Goal: Task Accomplishment & Management: Complete application form

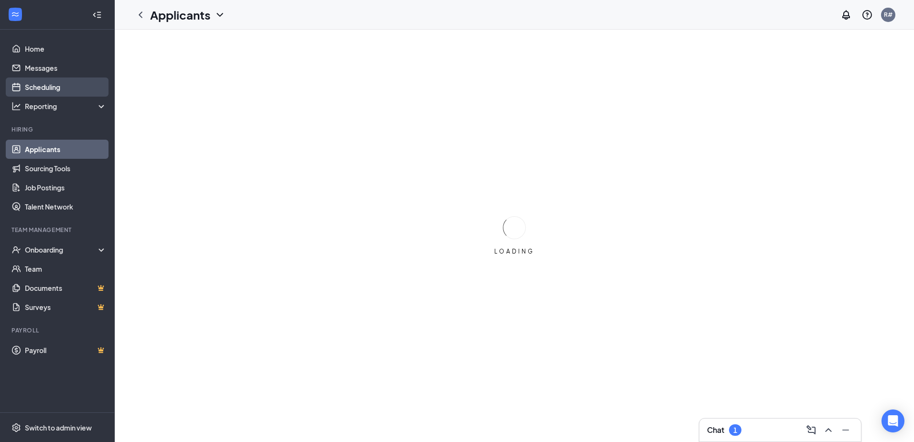
click at [43, 88] on link "Scheduling" at bounding box center [66, 86] width 82 height 19
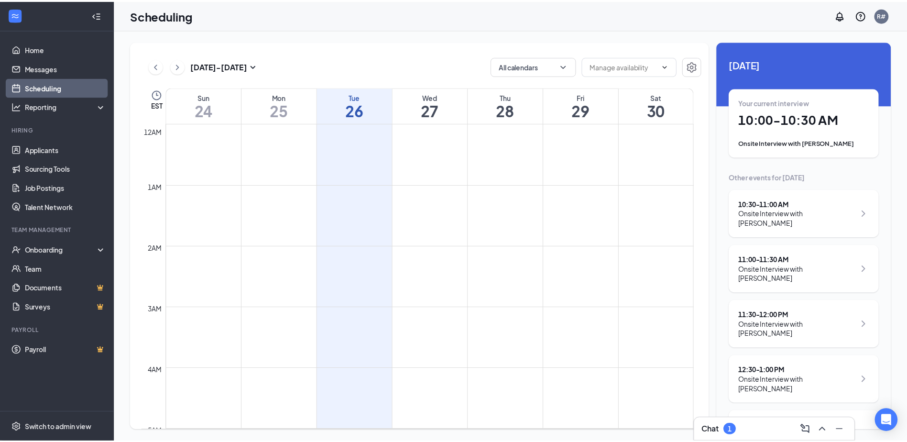
scroll to position [470, 0]
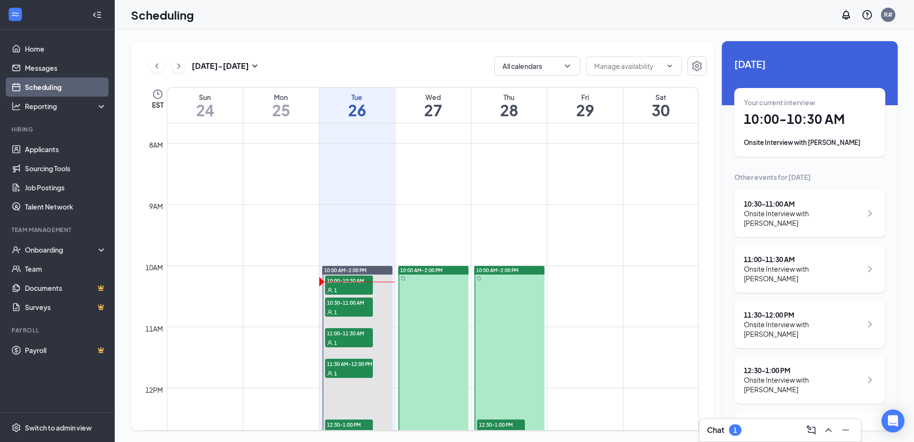
click at [820, 133] on div "Your current interview 10:00 - 10:30 AM Onsite Interview with [PERSON_NAME]" at bounding box center [810, 123] width 132 height 50
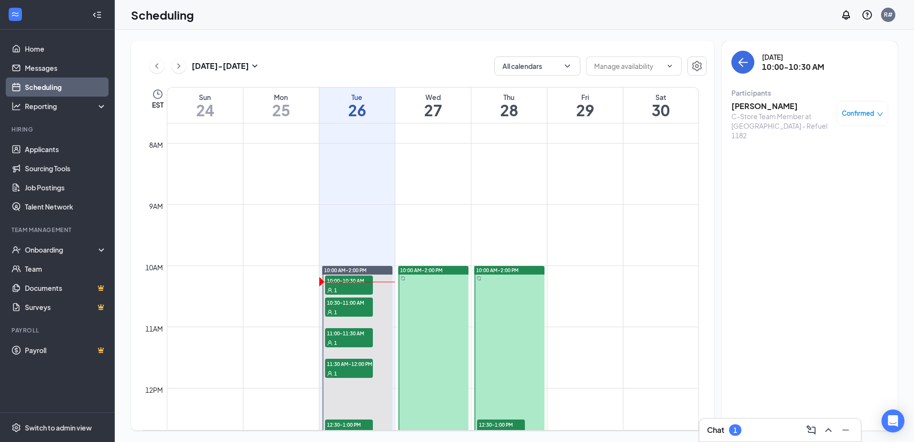
click at [765, 106] on h3 "[PERSON_NAME]" at bounding box center [781, 106] width 100 height 11
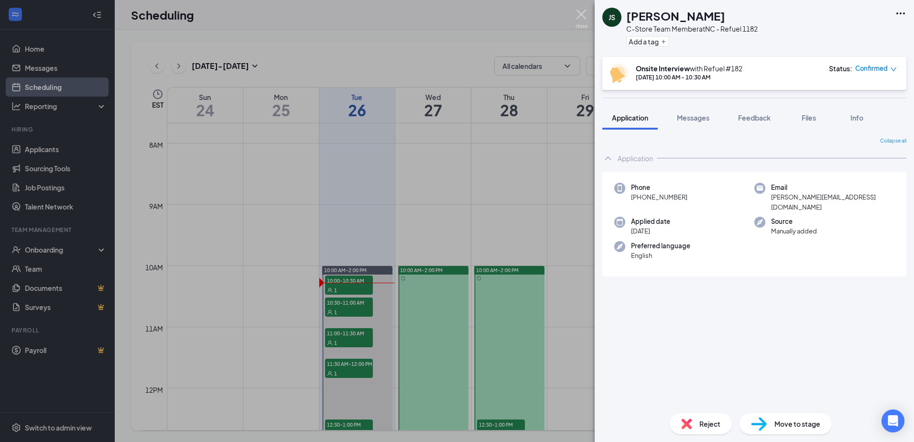
click at [582, 16] on img at bounding box center [582, 19] width 12 height 19
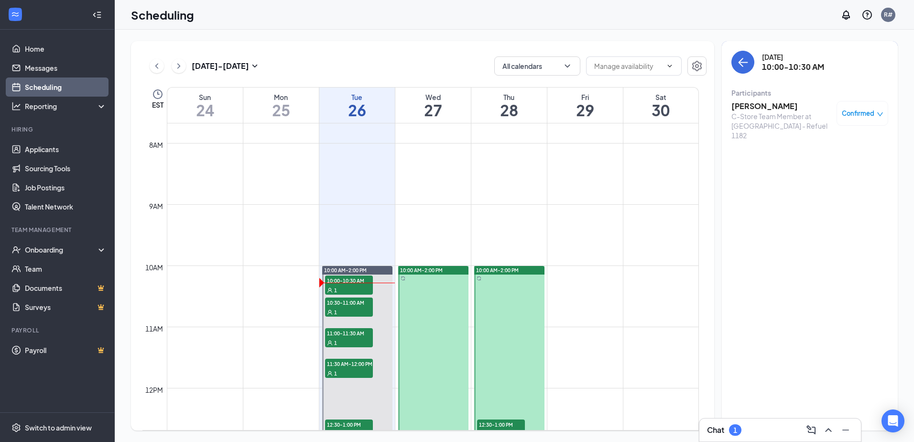
click at [869, 113] on div "Confirmed" at bounding box center [863, 114] width 42 height 10
click at [828, 164] on span "Mark complete" at bounding box center [826, 160] width 48 height 11
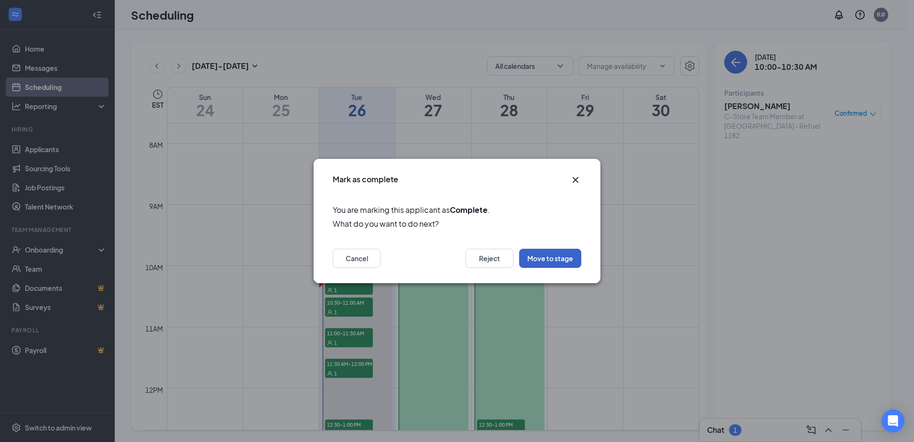
drag, startPoint x: 554, startPoint y: 259, endPoint x: 597, endPoint y: 273, distance: 45.2
click at [554, 259] on button "Move to stage" at bounding box center [550, 258] width 62 height 19
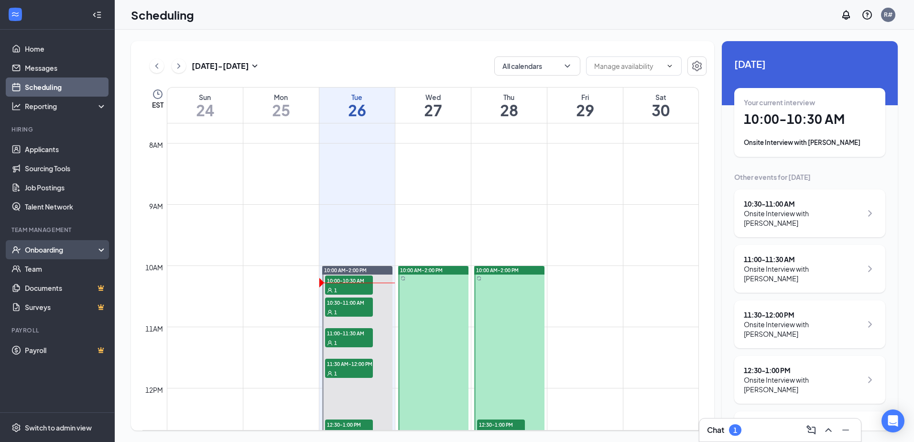
click at [44, 251] on div "Onboarding" at bounding box center [62, 250] width 74 height 10
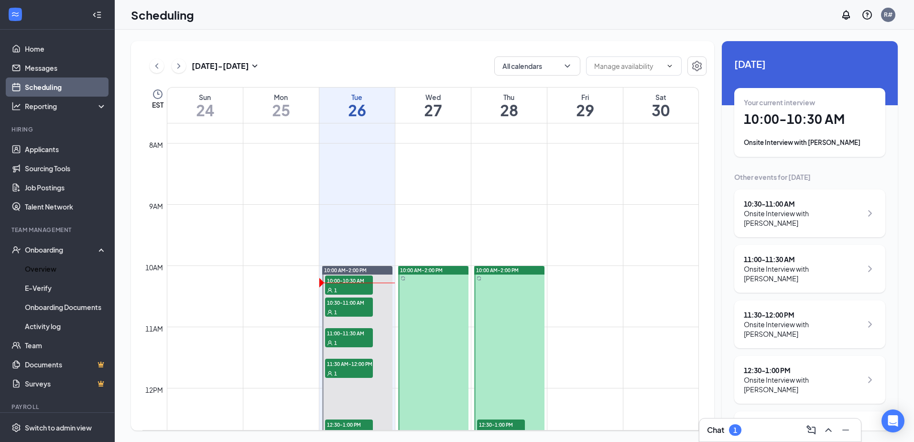
drag, startPoint x: 49, startPoint y: 267, endPoint x: 140, endPoint y: 276, distance: 90.8
click at [49, 267] on link "Overview" at bounding box center [66, 268] width 82 height 19
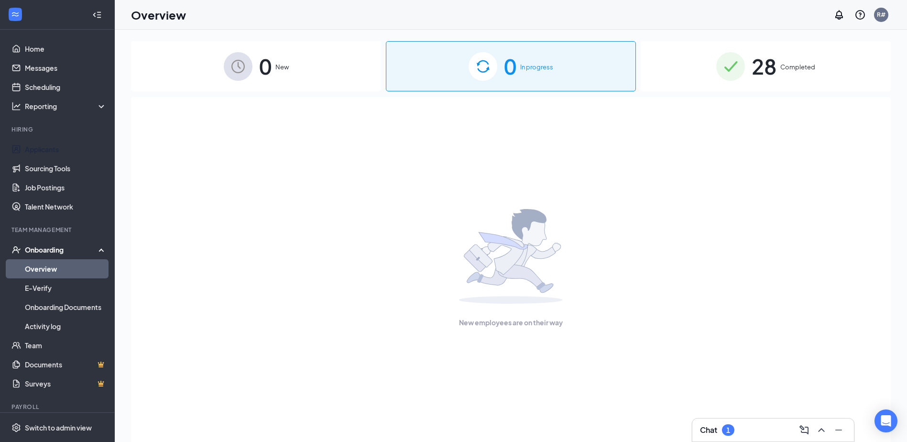
drag, startPoint x: 41, startPoint y: 151, endPoint x: 351, endPoint y: 185, distance: 312.1
click at [41, 151] on link "Applicants" at bounding box center [66, 149] width 82 height 19
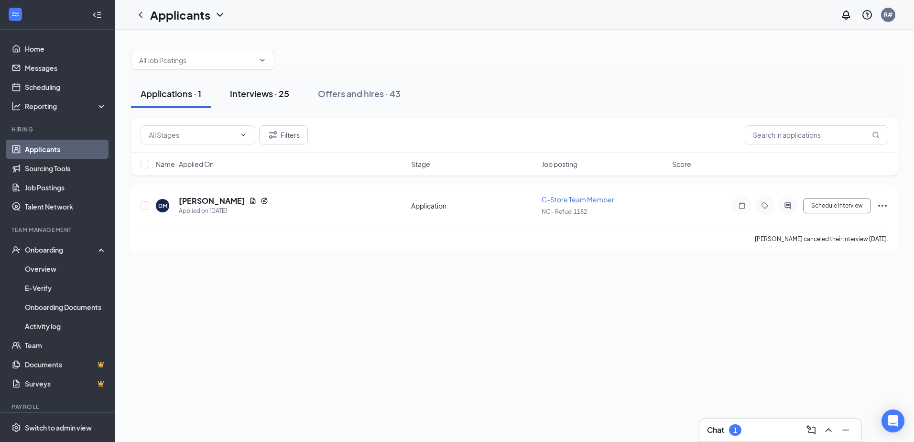
click at [261, 91] on div "Interviews · 25" at bounding box center [259, 93] width 59 height 12
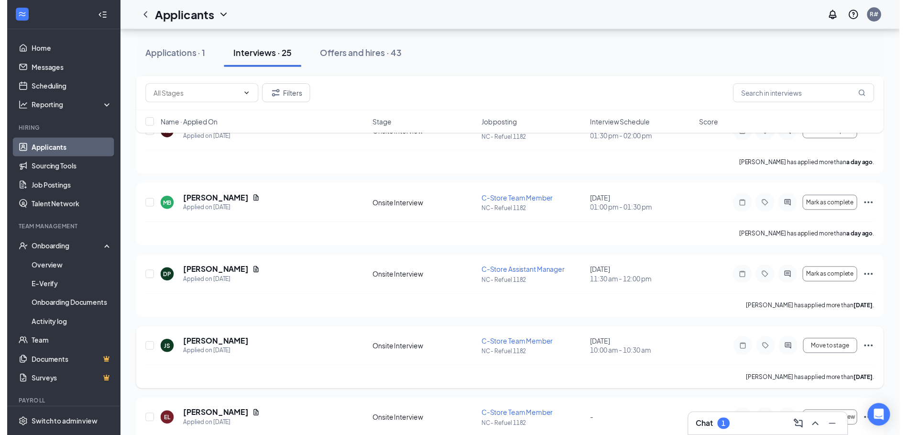
scroll to position [239, 0]
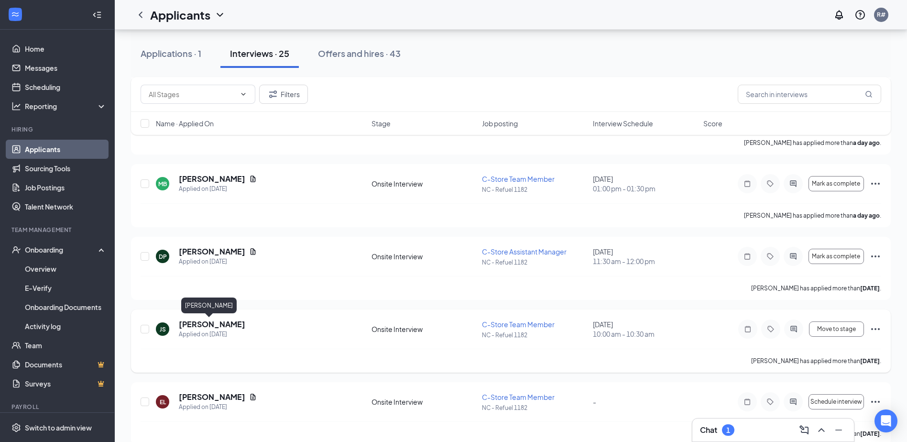
click at [198, 323] on h5 "[PERSON_NAME]" at bounding box center [212, 324] width 66 height 11
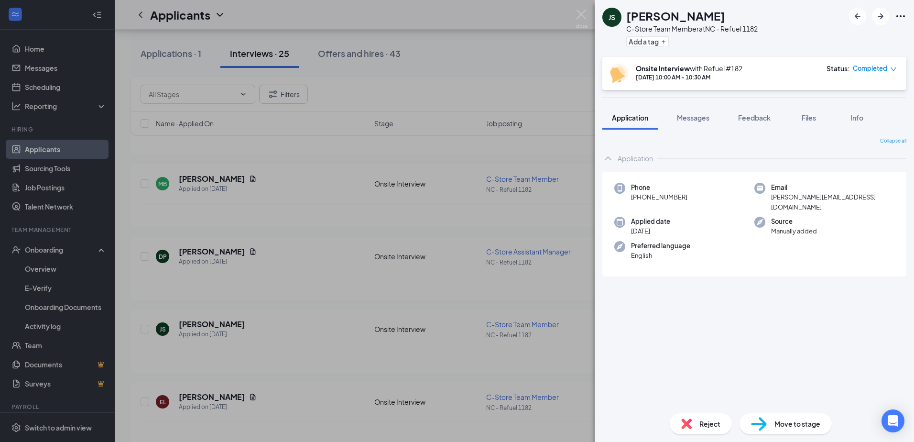
click at [789, 427] on span "Move to stage" at bounding box center [797, 423] width 46 height 11
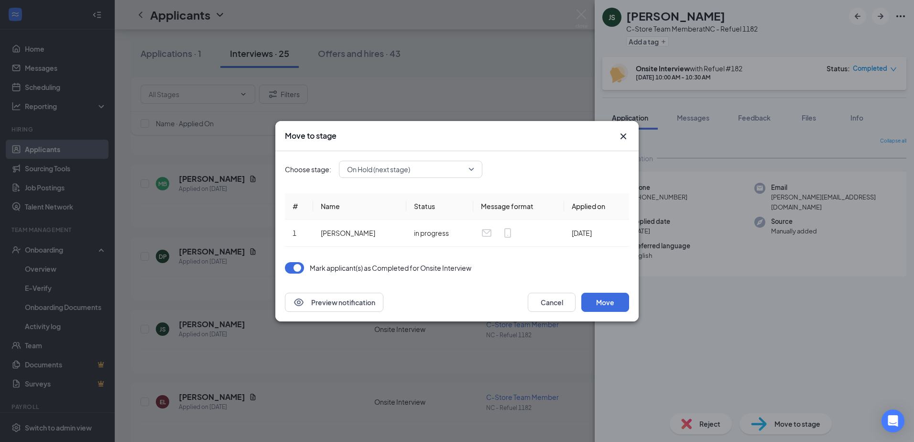
click at [433, 170] on span "On Hold (next stage)" at bounding box center [406, 169] width 119 height 14
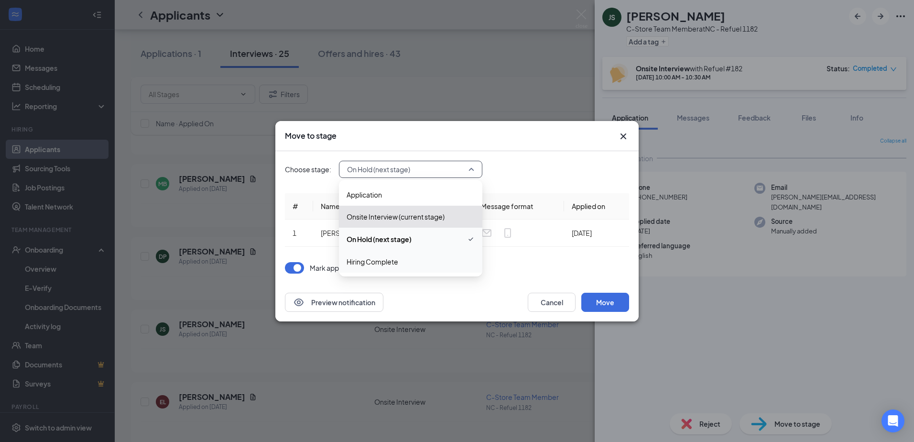
click at [404, 266] on span "Hiring Complete" at bounding box center [411, 261] width 128 height 11
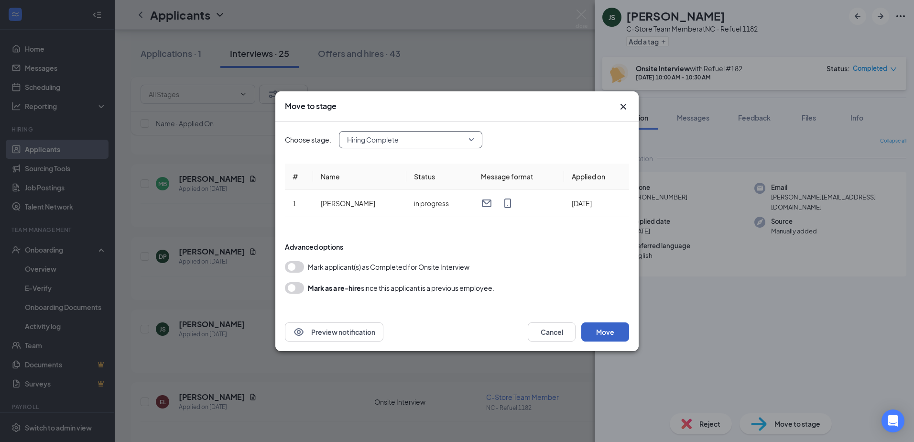
click at [612, 332] on button "Move" at bounding box center [605, 331] width 48 height 19
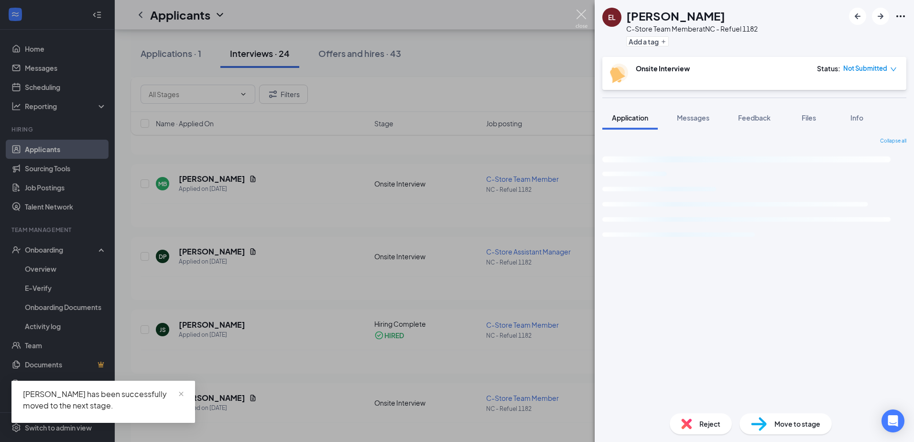
click at [581, 15] on img at bounding box center [582, 19] width 12 height 19
click at [37, 249] on div "Onboarding" at bounding box center [62, 250] width 74 height 10
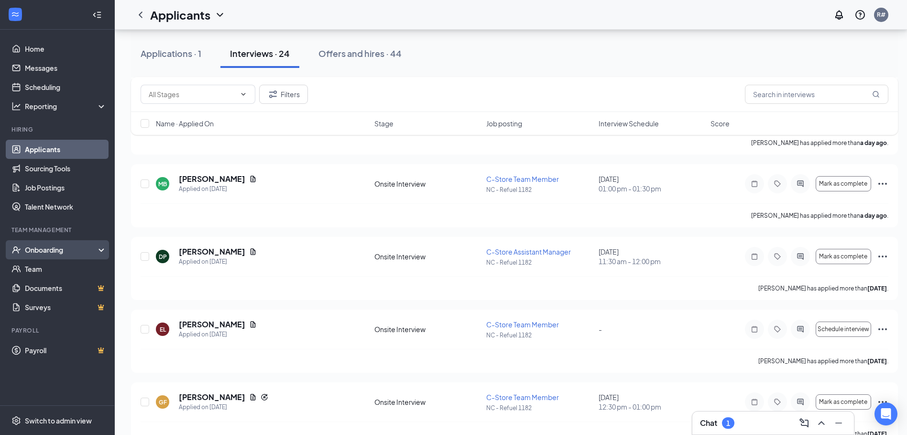
click at [51, 250] on div "Onboarding" at bounding box center [62, 250] width 74 height 10
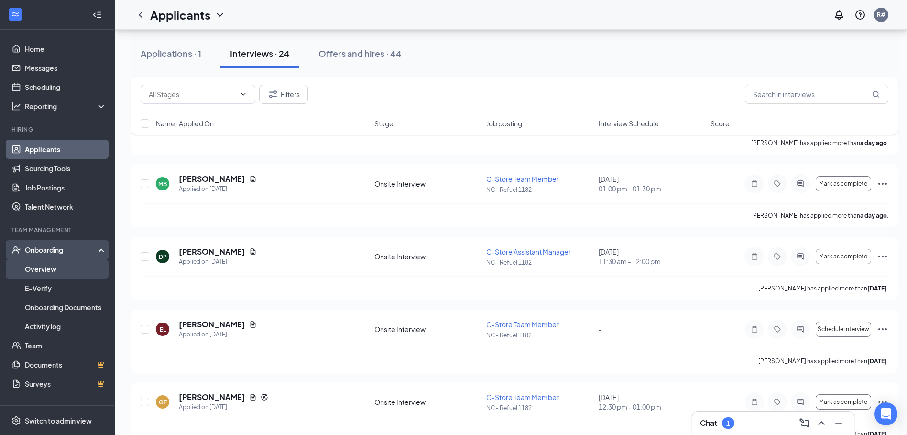
click at [46, 272] on link "Overview" at bounding box center [66, 268] width 82 height 19
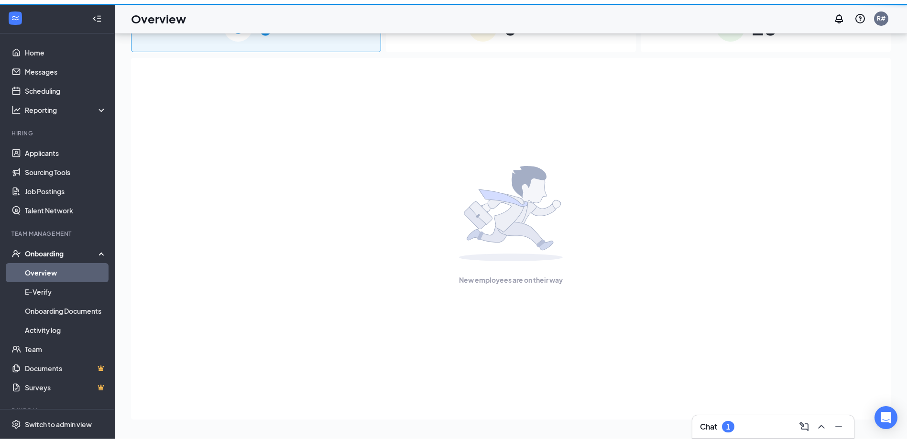
scroll to position [43, 0]
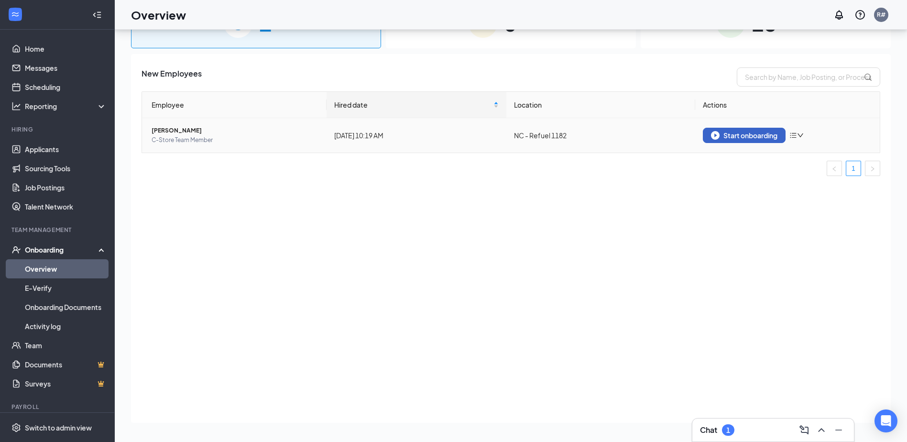
click at [755, 134] on div "Start onboarding" at bounding box center [744, 135] width 66 height 9
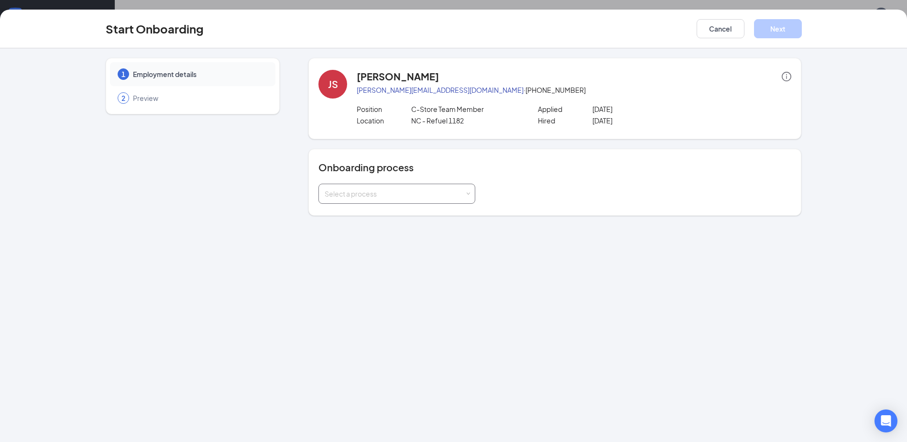
click at [410, 196] on div "Select a process" at bounding box center [395, 194] width 140 height 10
click at [413, 212] on li "New Hire Documentation" at bounding box center [396, 214] width 157 height 17
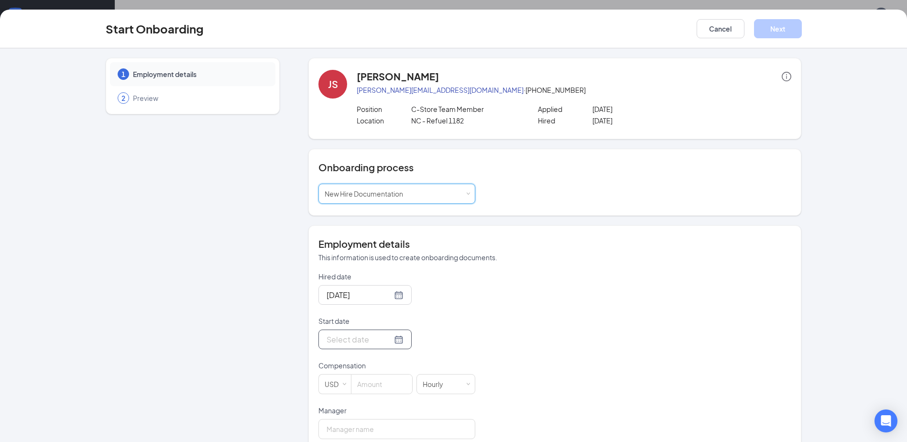
click at [388, 338] on div at bounding box center [365, 339] width 77 height 12
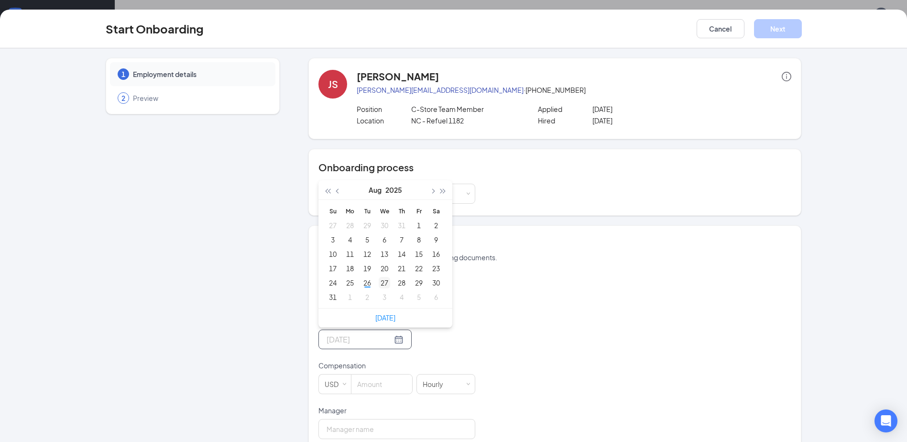
click at [380, 283] on div "27" at bounding box center [384, 282] width 11 height 11
type input "[DATE]"
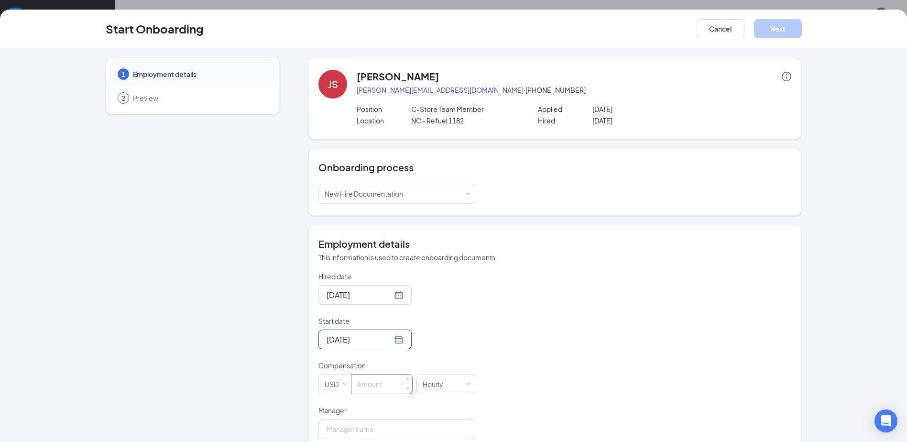
click at [384, 378] on input at bounding box center [381, 383] width 61 height 19
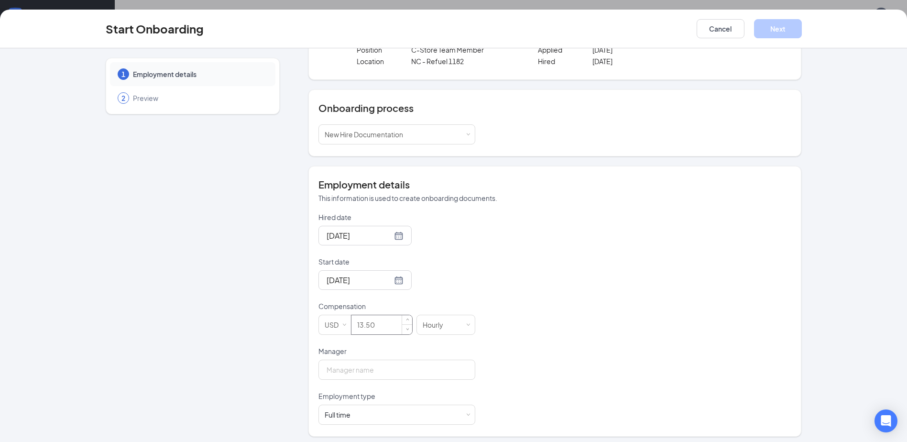
scroll to position [64, 0]
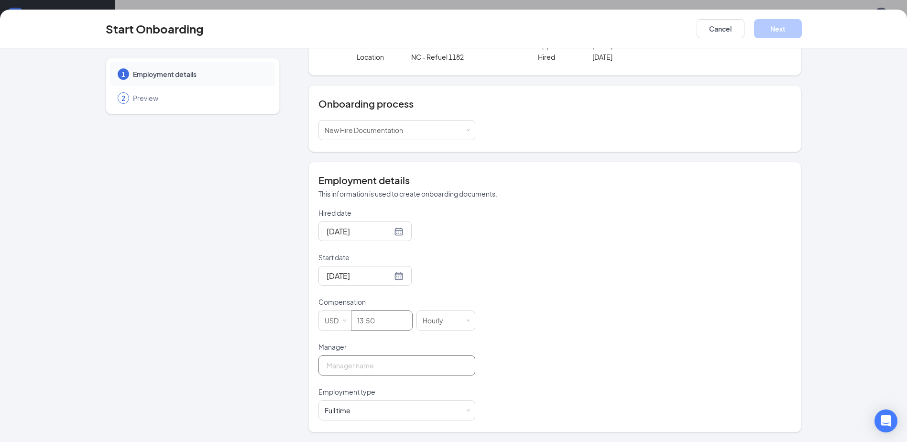
click at [413, 366] on input "Manager" at bounding box center [396, 365] width 157 height 20
type input "13.5"
type input "[PERSON_NAME]"
drag, startPoint x: 674, startPoint y: 355, endPoint x: 657, endPoint y: 347, distance: 18.6
click at [663, 350] on div "Hired date [DATE] Start date [DATE] [DATE] Su Mo Tu We Th Fr Sa 27 28 29 30 31 …" at bounding box center [554, 314] width 473 height 212
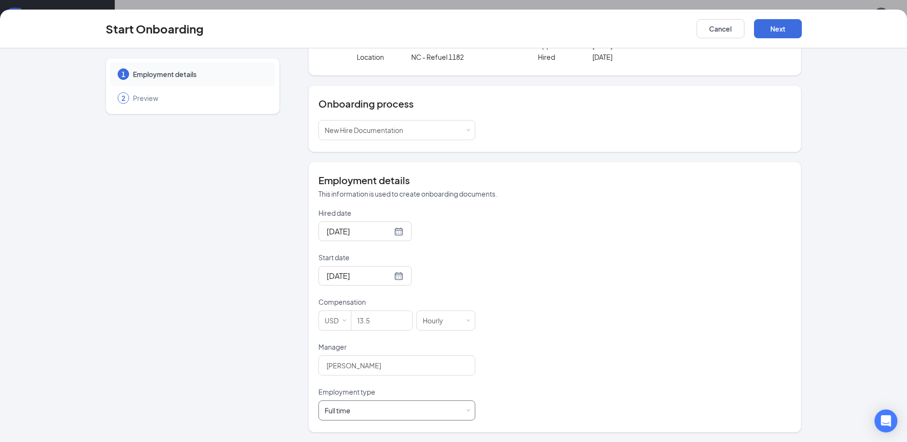
click at [450, 412] on div "Full time Works 30+ hours per week and is reasonably expected to work" at bounding box center [397, 410] width 144 height 19
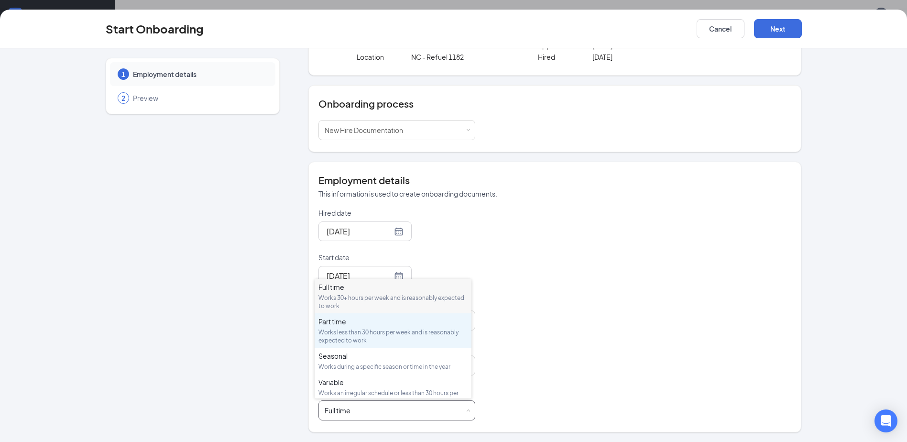
click at [416, 338] on div "Works less than 30 hours per week and is reasonably expected to work" at bounding box center [392, 336] width 149 height 16
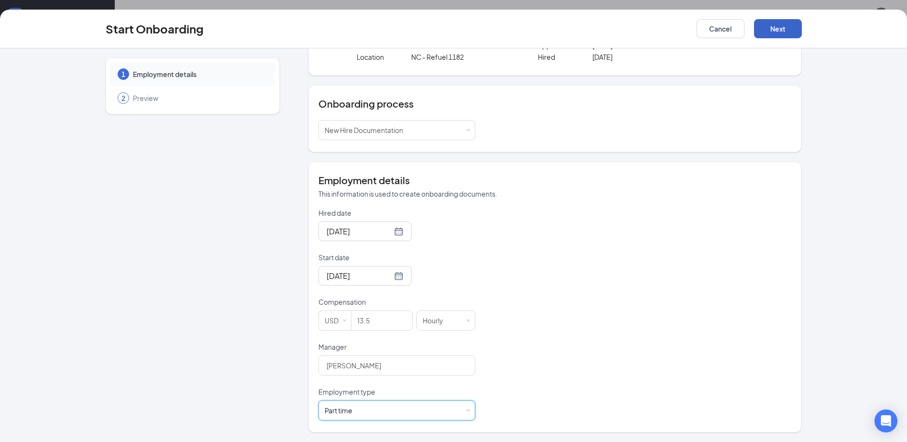
click at [777, 22] on button "Next" at bounding box center [778, 28] width 48 height 19
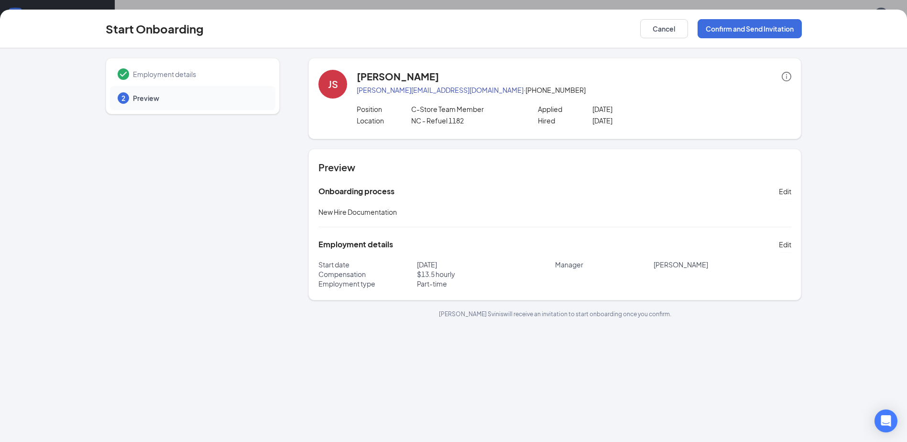
scroll to position [0, 0]
drag, startPoint x: 770, startPoint y: 30, endPoint x: 803, endPoint y: 92, distance: 70.4
click at [770, 30] on button "Confirm and Send Invitation" at bounding box center [749, 28] width 104 height 19
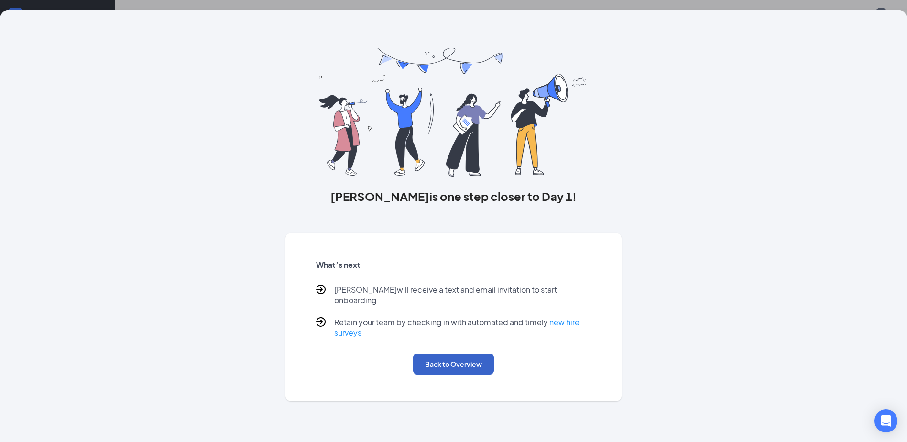
click at [460, 358] on button "Back to Overview" at bounding box center [453, 363] width 81 height 21
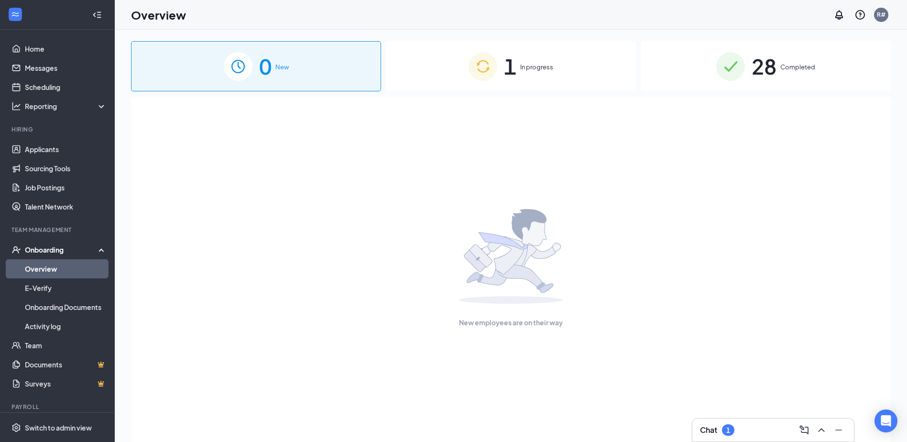
drag, startPoint x: 484, startPoint y: 70, endPoint x: 656, endPoint y: 235, distance: 238.0
click at [485, 70] on img at bounding box center [482, 66] width 29 height 29
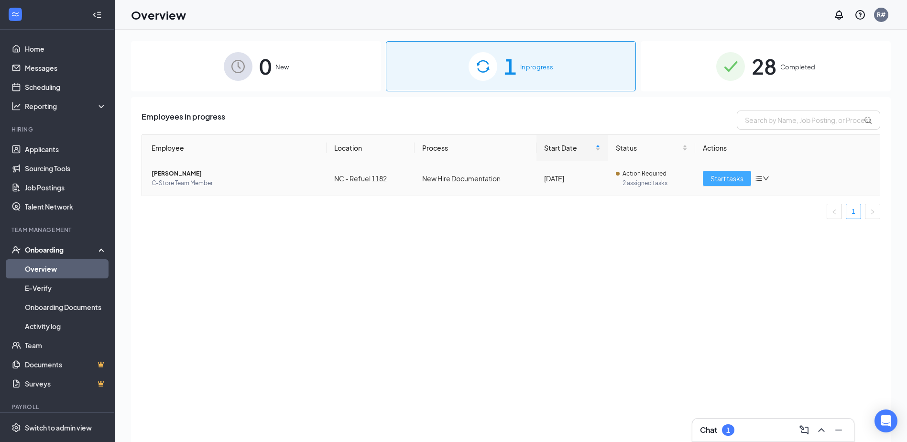
click at [722, 176] on span "Start tasks" at bounding box center [726, 178] width 33 height 11
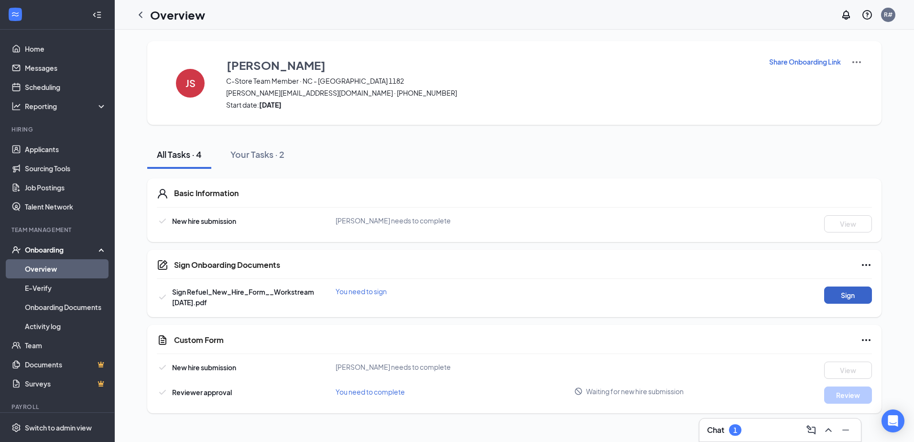
click at [848, 290] on button "Sign" at bounding box center [848, 294] width 48 height 17
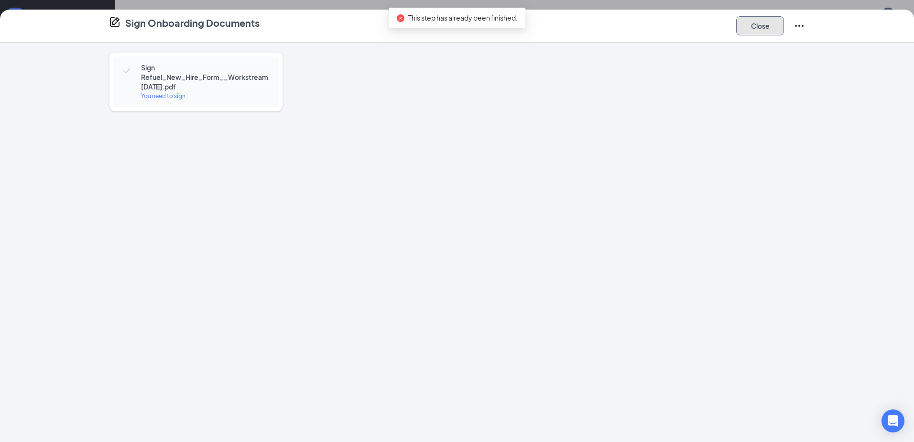
click at [757, 29] on button "Close" at bounding box center [760, 25] width 48 height 19
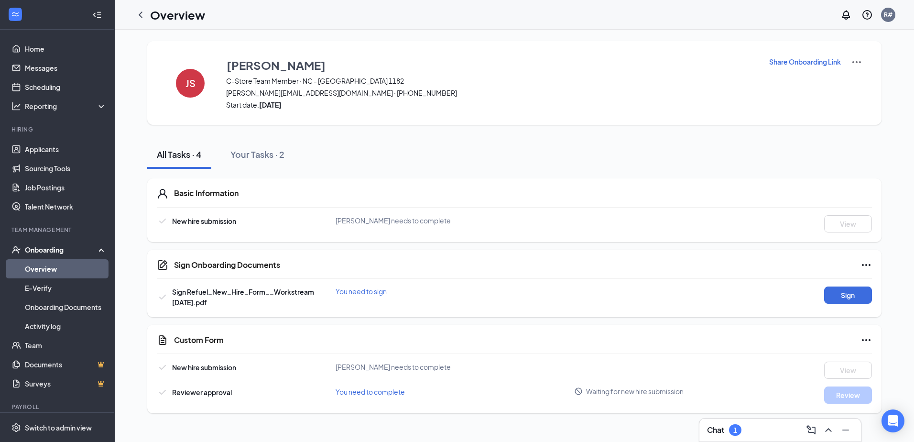
drag, startPoint x: 53, startPoint y: 266, endPoint x: 465, endPoint y: 236, distance: 413.2
click at [53, 266] on link "Overview" at bounding box center [66, 268] width 82 height 19
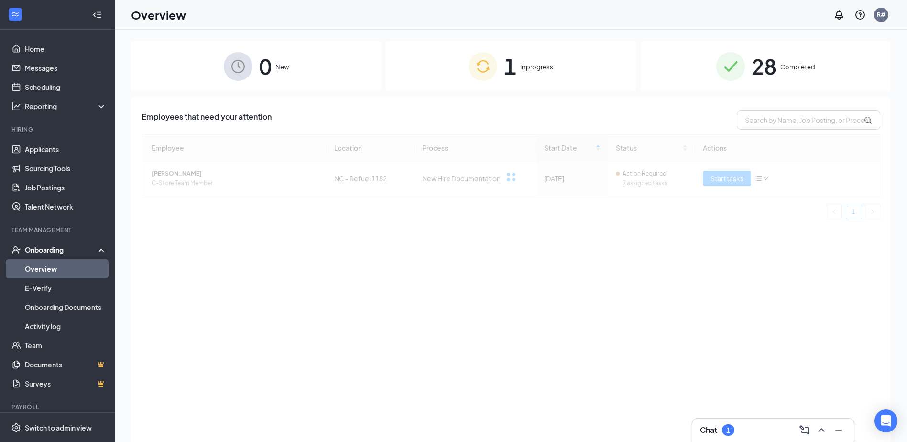
click at [519, 62] on div "1 In progress" at bounding box center [511, 66] width 250 height 50
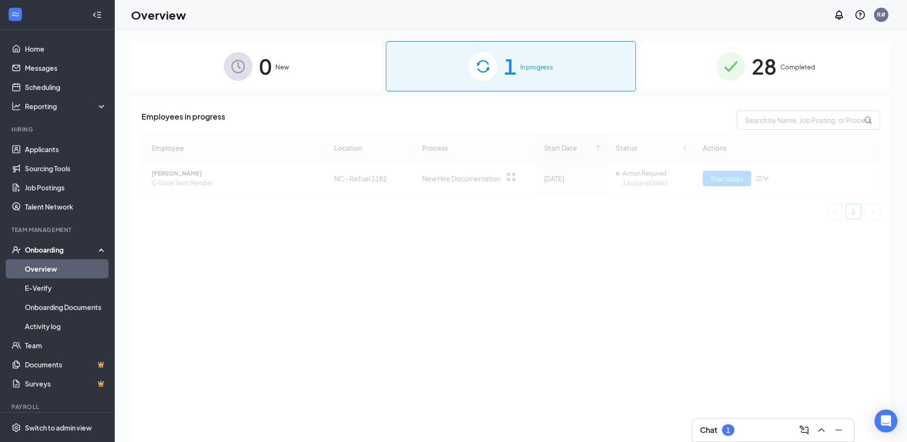
click at [519, 62] on div "1 In progress" at bounding box center [511, 66] width 250 height 50
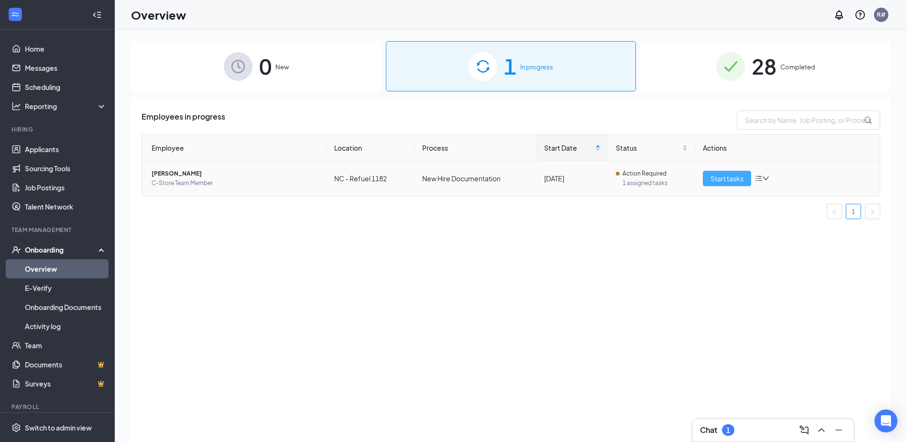
click at [738, 176] on span "Start tasks" at bounding box center [726, 178] width 33 height 11
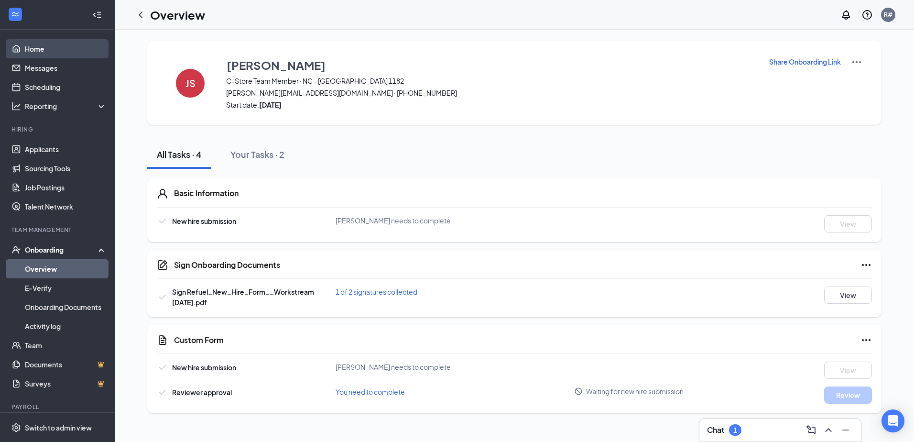
click at [38, 46] on link "Home" at bounding box center [66, 48] width 82 height 19
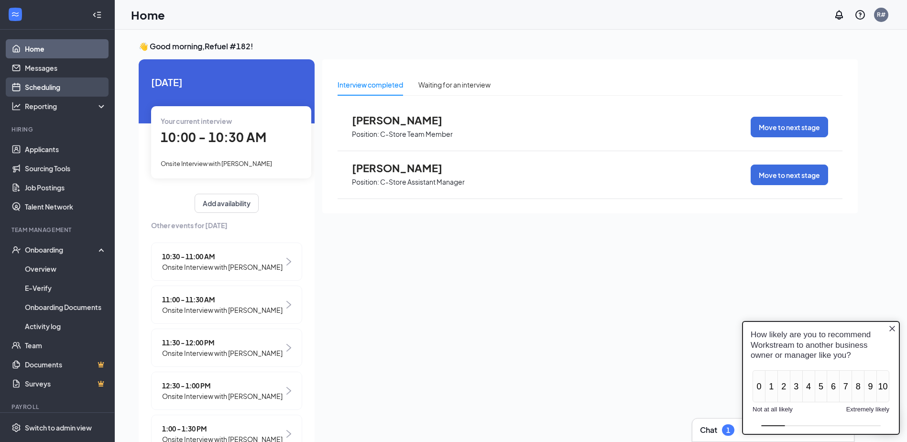
click at [55, 85] on link "Scheduling" at bounding box center [66, 86] width 82 height 19
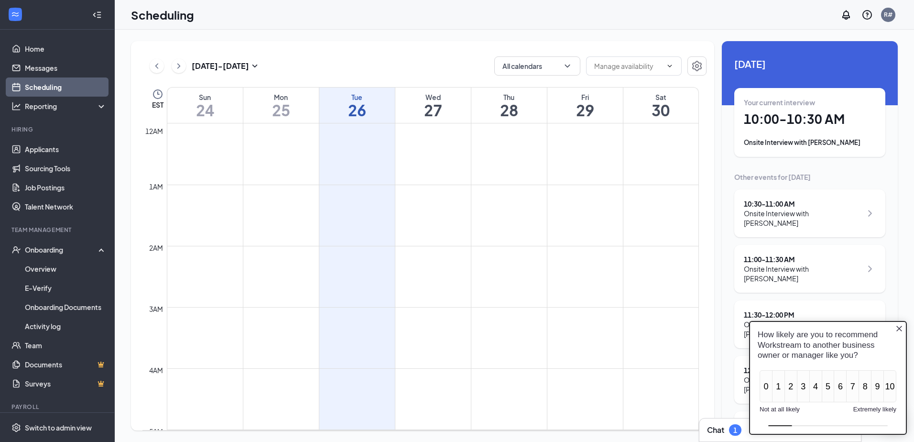
scroll to position [470, 0]
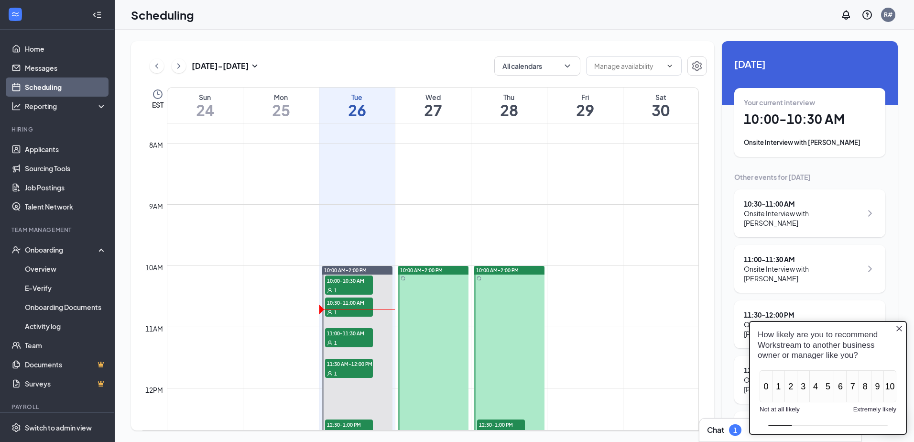
click at [902, 327] on icon "Close button" at bounding box center [899, 329] width 8 height 8
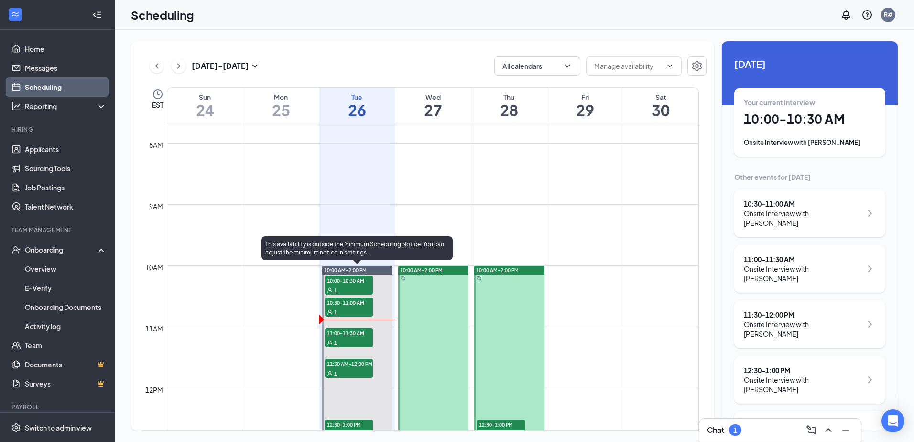
click at [354, 307] on div "1" at bounding box center [349, 312] width 48 height 10
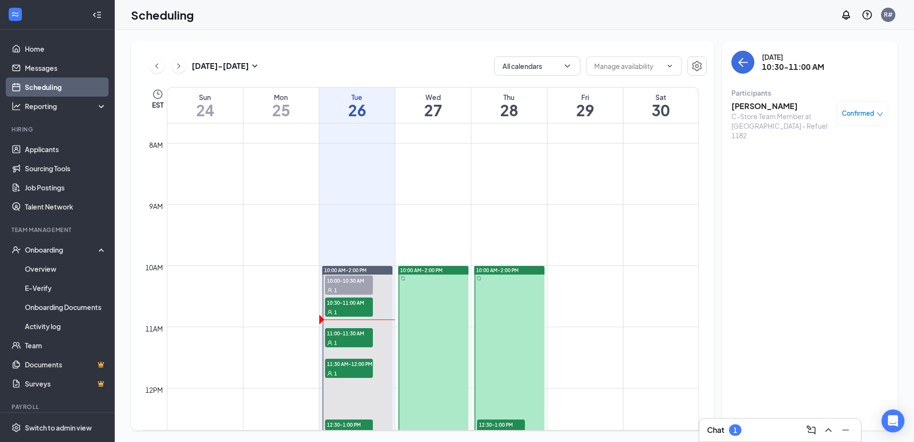
click at [773, 105] on h3 "[PERSON_NAME]" at bounding box center [781, 106] width 100 height 11
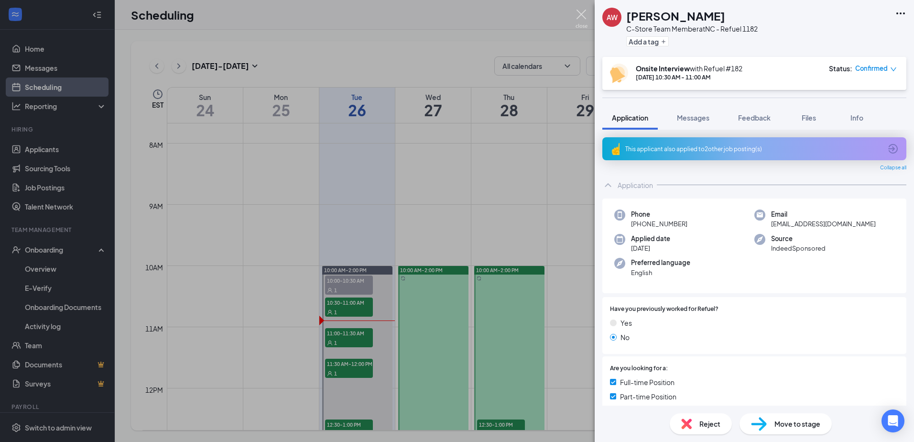
click at [584, 20] on img at bounding box center [582, 19] width 12 height 19
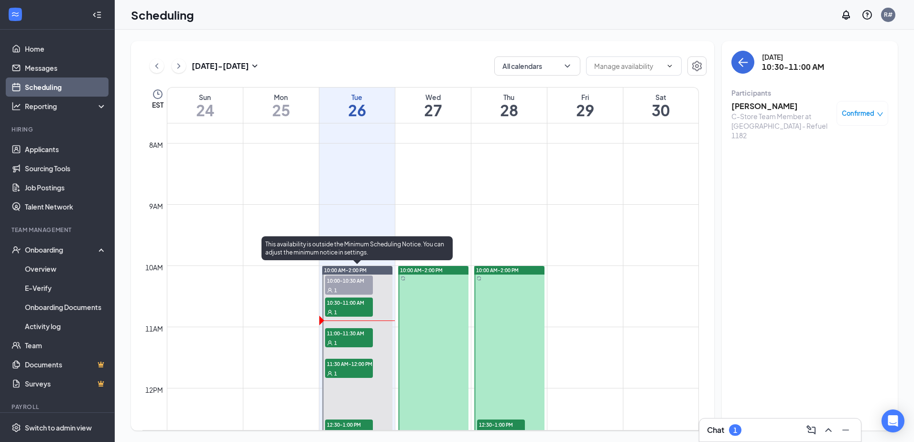
click at [351, 338] on div "1" at bounding box center [349, 343] width 48 height 10
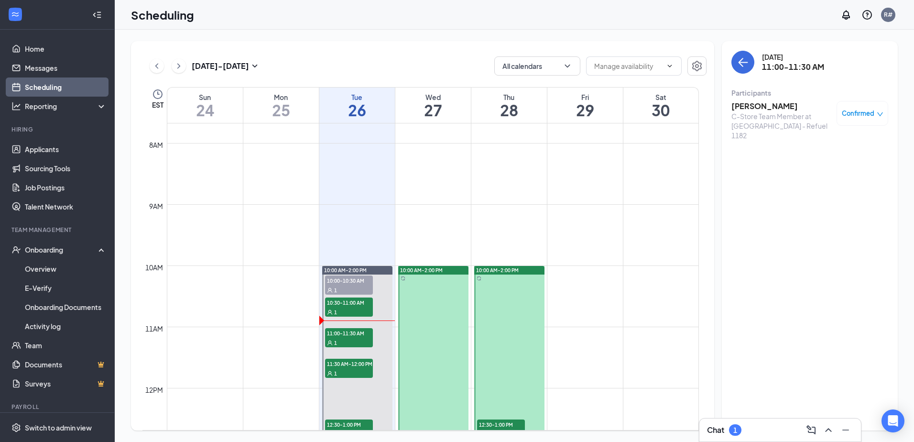
click at [768, 106] on h3 "[PERSON_NAME]" at bounding box center [781, 106] width 100 height 11
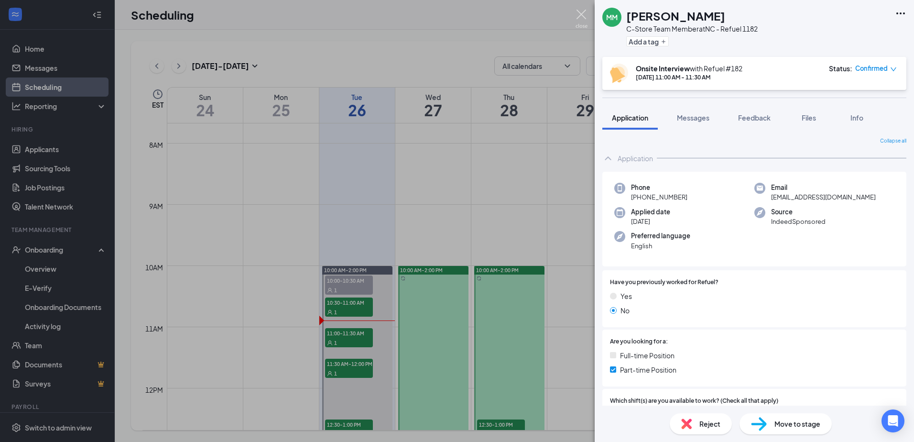
click at [583, 14] on img at bounding box center [582, 19] width 12 height 19
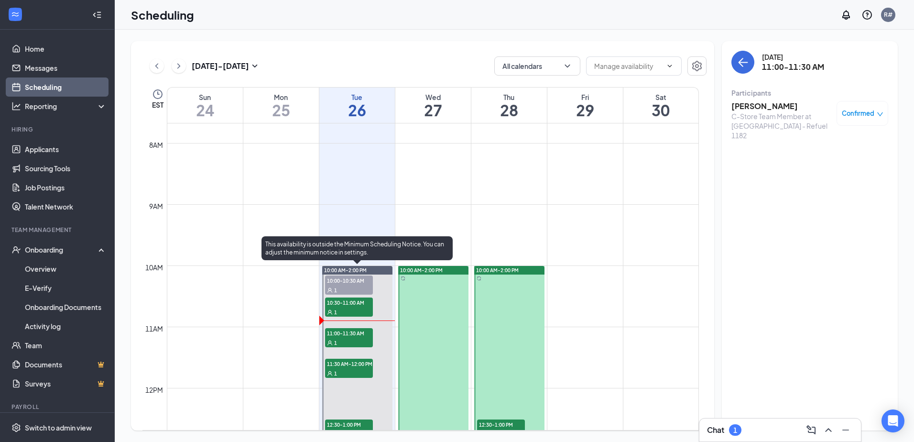
click at [348, 371] on div "1" at bounding box center [349, 373] width 48 height 10
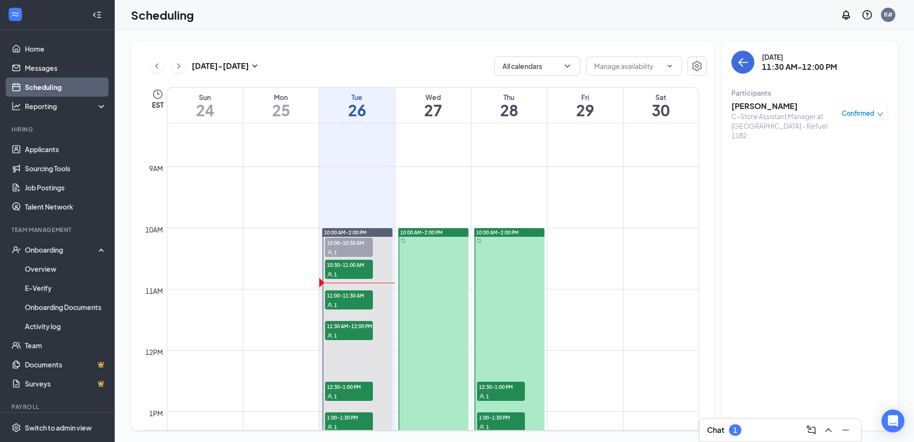
scroll to position [566, 0]
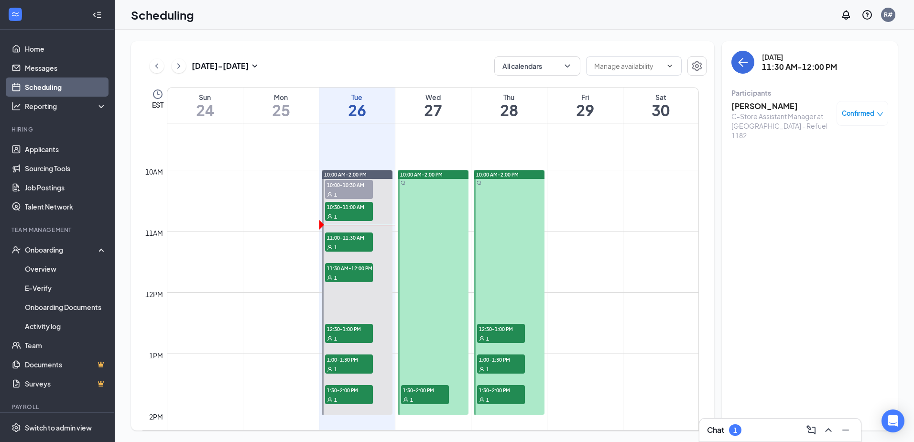
click at [757, 108] on h3 "[PERSON_NAME]" at bounding box center [781, 106] width 100 height 11
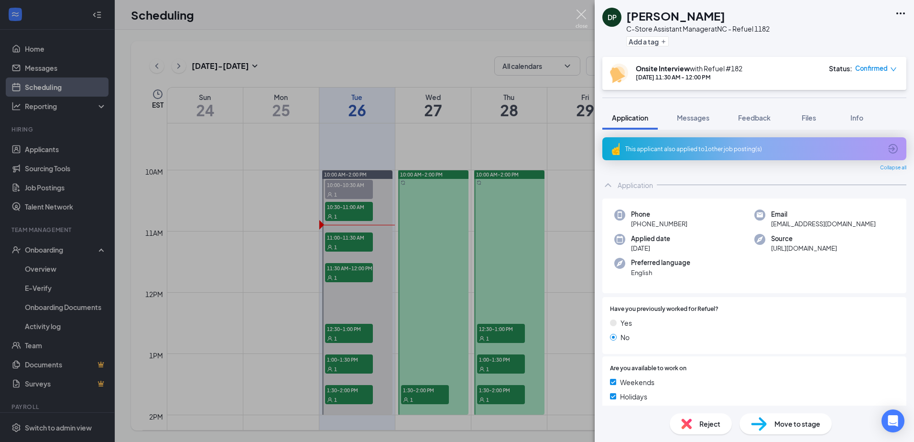
click at [582, 17] on img at bounding box center [582, 19] width 12 height 19
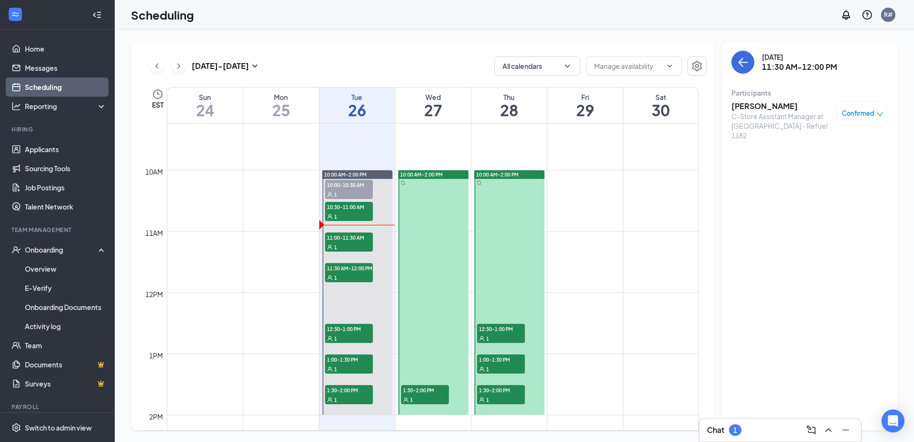
click at [355, 329] on span "12:30-1:00 PM" at bounding box center [349, 329] width 48 height 10
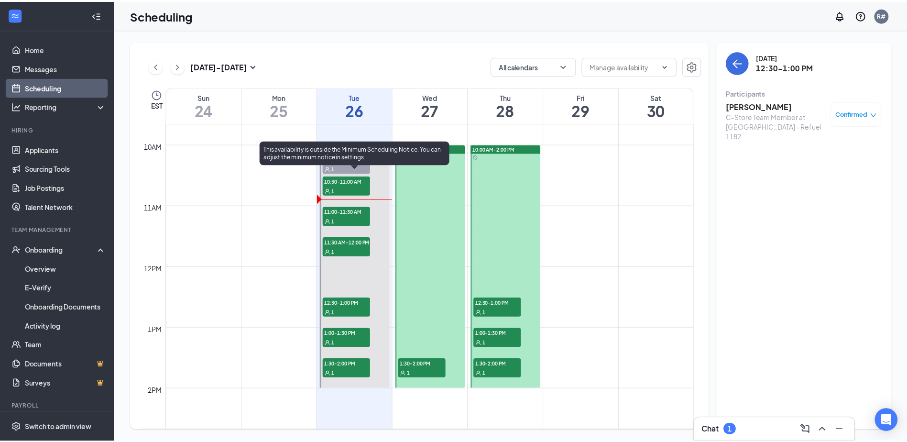
scroll to position [613, 0]
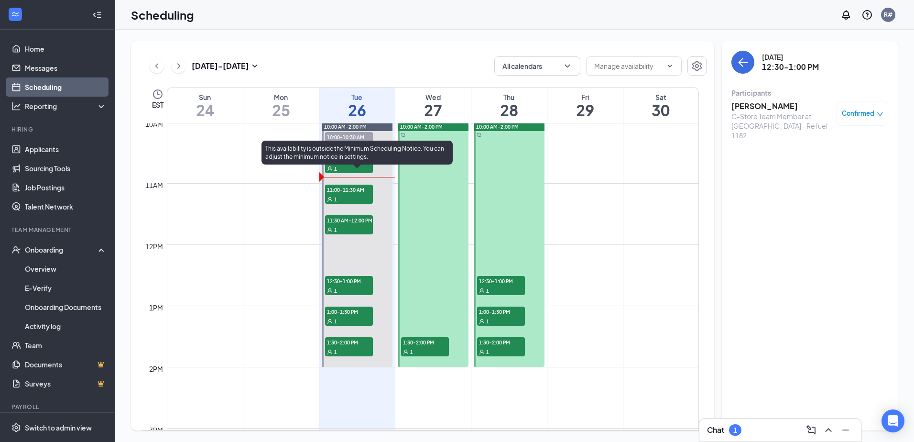
click at [342, 318] on div "1" at bounding box center [349, 321] width 48 height 10
click at [341, 348] on div "1" at bounding box center [349, 352] width 48 height 10
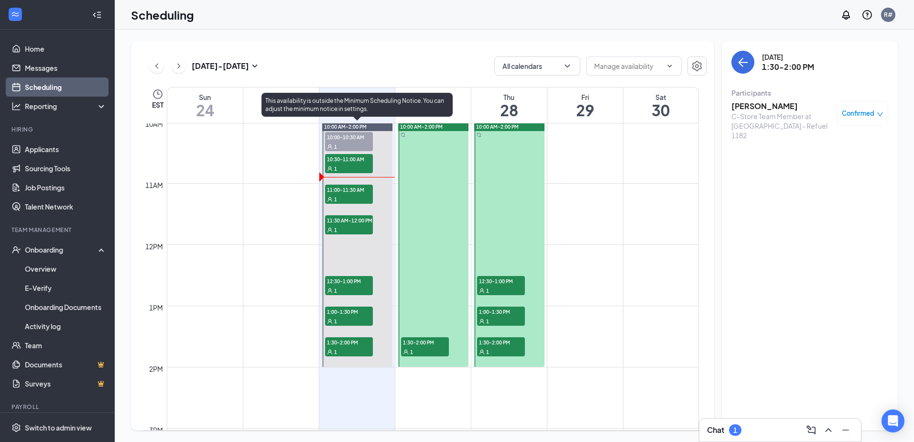
click at [349, 162] on span "10:30-11:00 AM" at bounding box center [349, 159] width 48 height 10
click at [362, 163] on div "1" at bounding box center [349, 168] width 48 height 10
click at [346, 160] on span "10:30-11:00 AM" at bounding box center [349, 159] width 48 height 10
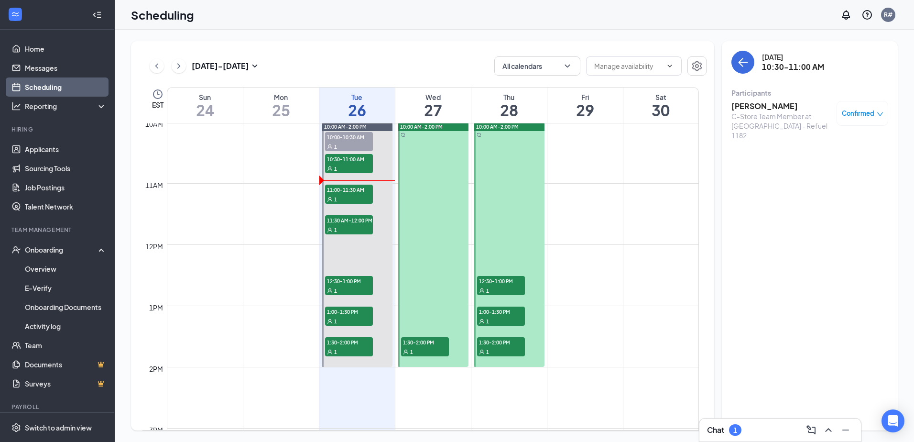
click at [853, 116] on span "Confirmed" at bounding box center [858, 114] width 33 height 10
click at [814, 331] on div "[DATE] 10:30-11:00 AM Participants [PERSON_NAME] C-Store Team Member at [GEOGRA…" at bounding box center [810, 235] width 176 height 389
drag, startPoint x: 39, startPoint y: 150, endPoint x: 764, endPoint y: 308, distance: 742.3
click at [39, 150] on link "Applicants" at bounding box center [66, 149] width 82 height 19
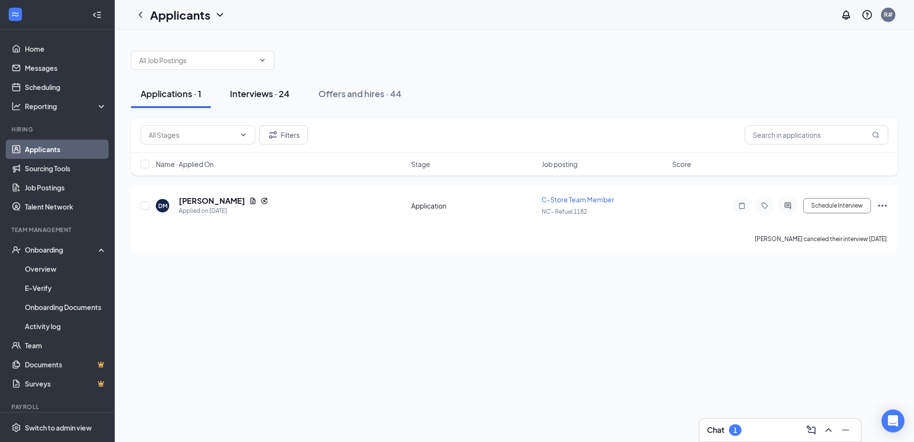
click at [272, 91] on div "Interviews · 24" at bounding box center [260, 93] width 60 height 12
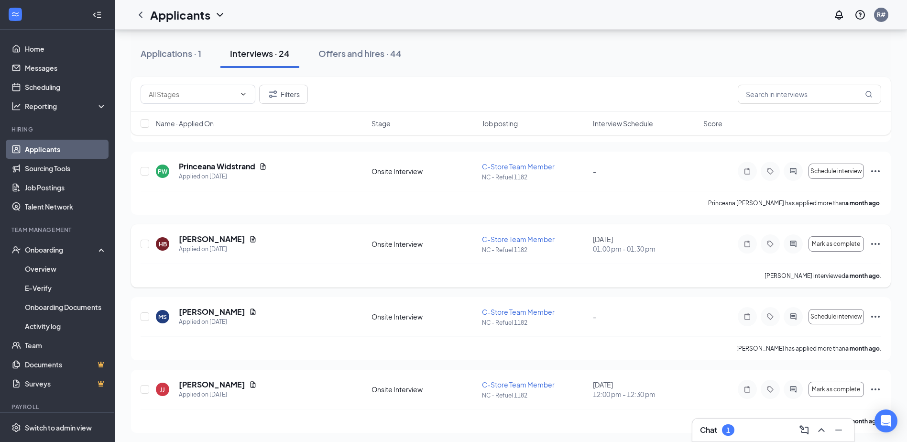
scroll to position [1489, 0]
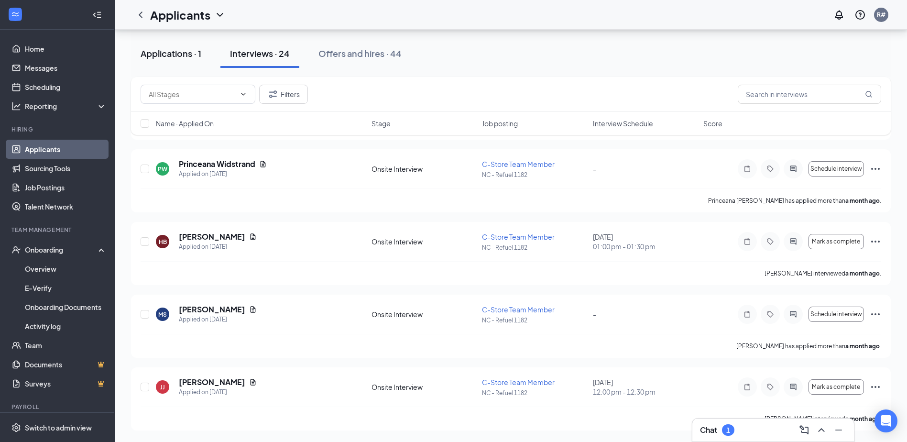
click at [179, 54] on div "Applications · 1" at bounding box center [171, 53] width 61 height 12
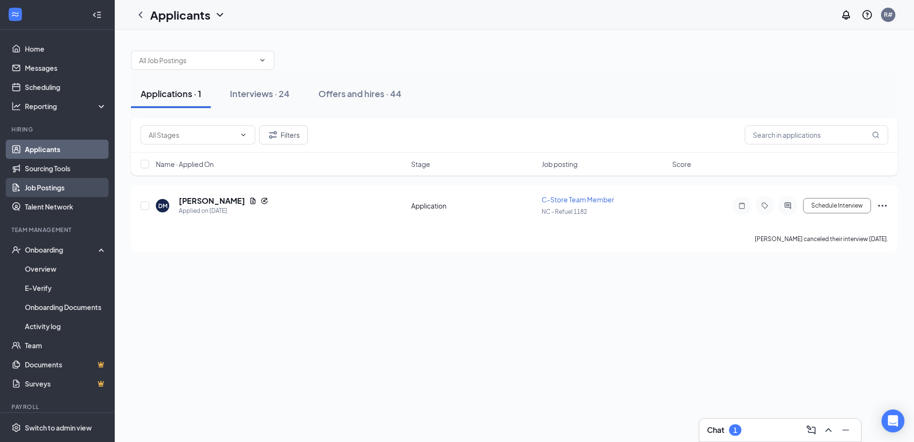
click at [43, 191] on link "Job Postings" at bounding box center [66, 187] width 82 height 19
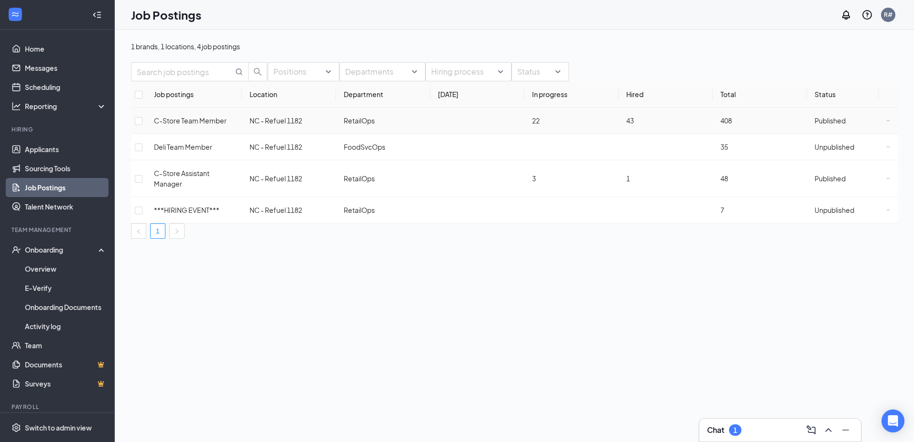
click at [210, 125] on span "C-Store Team Member" at bounding box center [190, 120] width 73 height 9
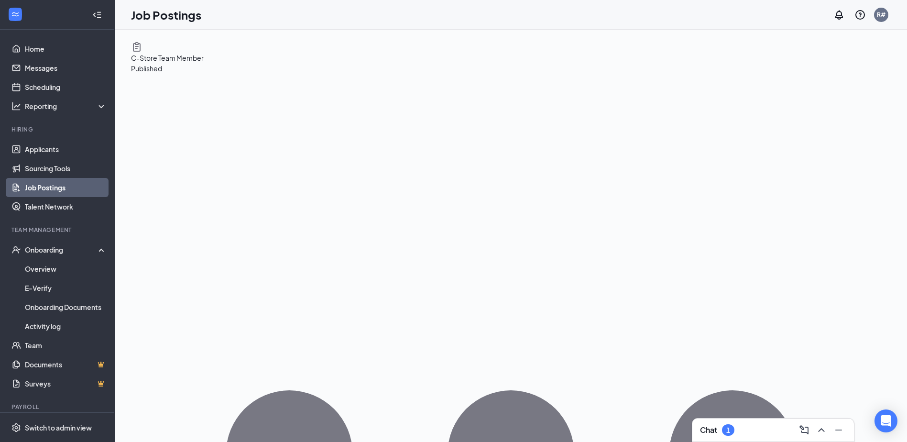
click at [775, 125] on span "View applicants" at bounding box center [767, 120] width 49 height 9
drag, startPoint x: 35, startPoint y: 83, endPoint x: 414, endPoint y: 128, distance: 382.2
click at [35, 83] on link "Scheduling" at bounding box center [66, 86] width 82 height 19
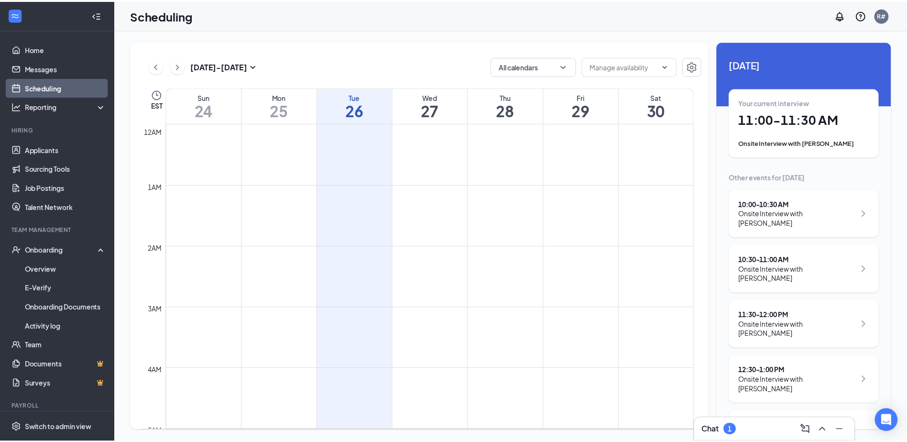
scroll to position [470, 0]
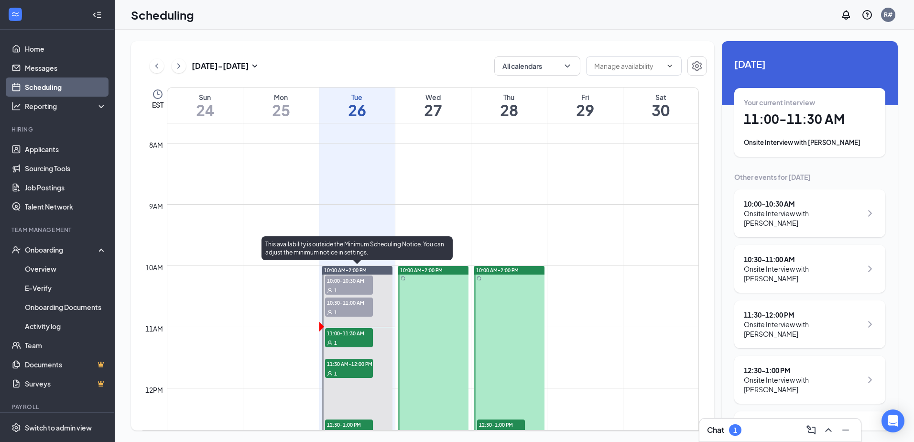
click at [348, 338] on div "1" at bounding box center [349, 343] width 48 height 10
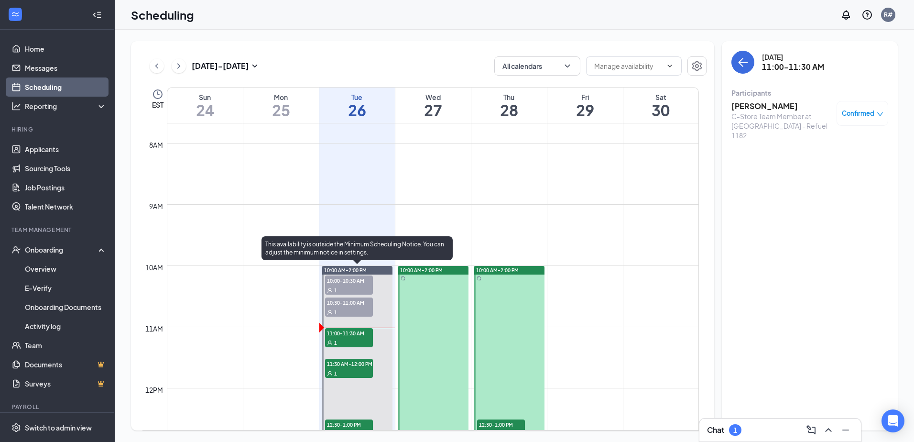
click at [359, 302] on span "10:30-11:00 AM" at bounding box center [349, 302] width 48 height 10
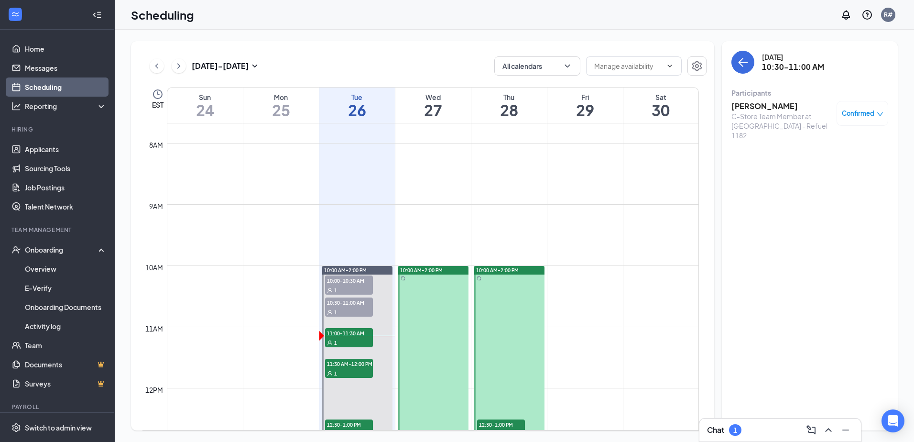
click at [768, 102] on h3 "[PERSON_NAME]" at bounding box center [781, 106] width 100 height 11
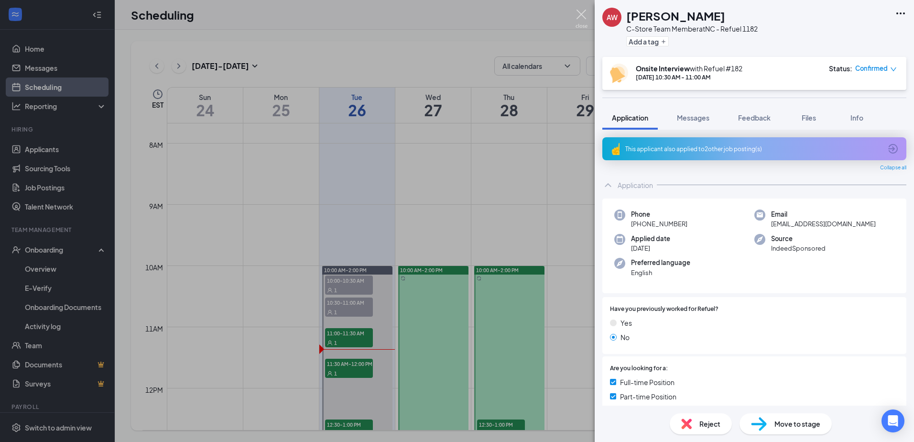
click at [580, 15] on img at bounding box center [582, 19] width 12 height 19
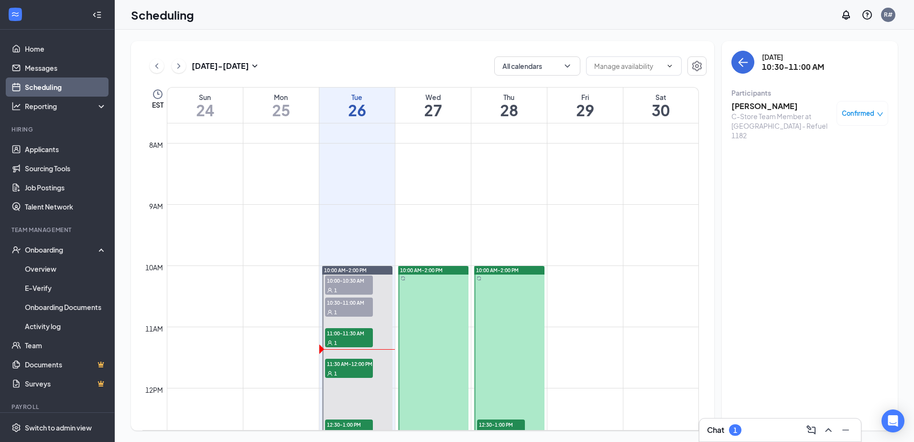
click at [353, 339] on div "1" at bounding box center [349, 343] width 48 height 10
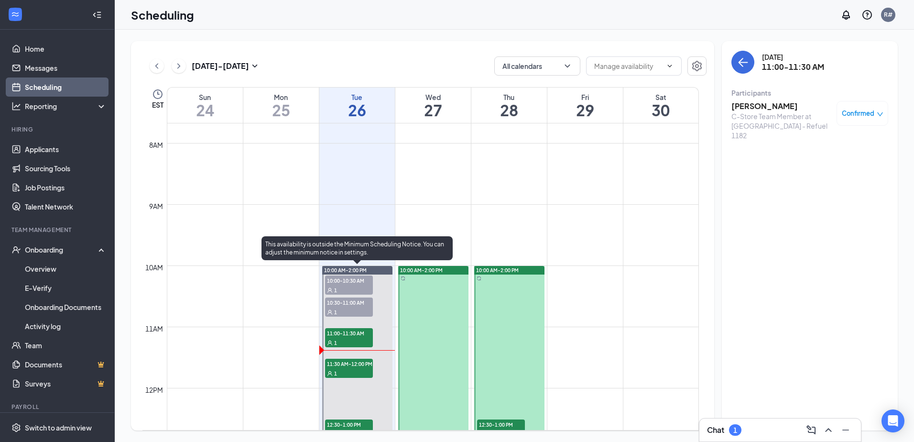
click at [356, 335] on span "11:00-11:30 AM" at bounding box center [349, 333] width 48 height 10
click at [359, 304] on span "10:30-11:00 AM" at bounding box center [349, 302] width 48 height 10
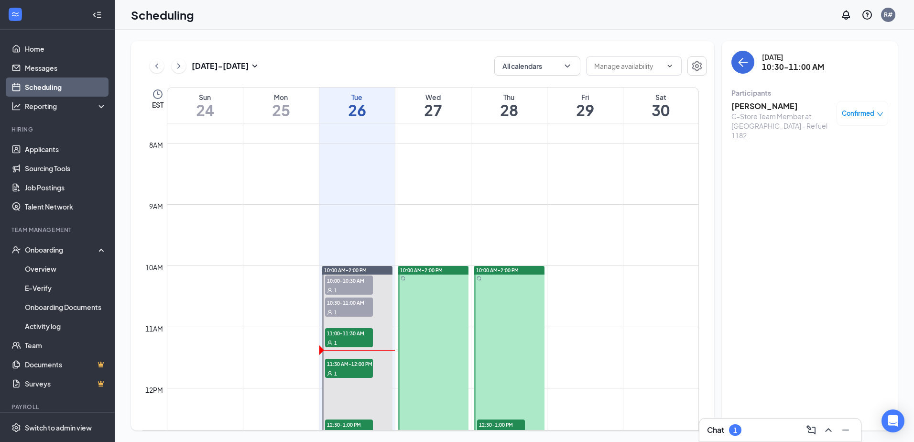
click at [867, 119] on div "Confirmed" at bounding box center [863, 113] width 52 height 25
click at [880, 115] on icon "down" at bounding box center [880, 114] width 7 height 7
click at [856, 174] on span "Mark as no-show" at bounding box center [834, 173] width 53 height 11
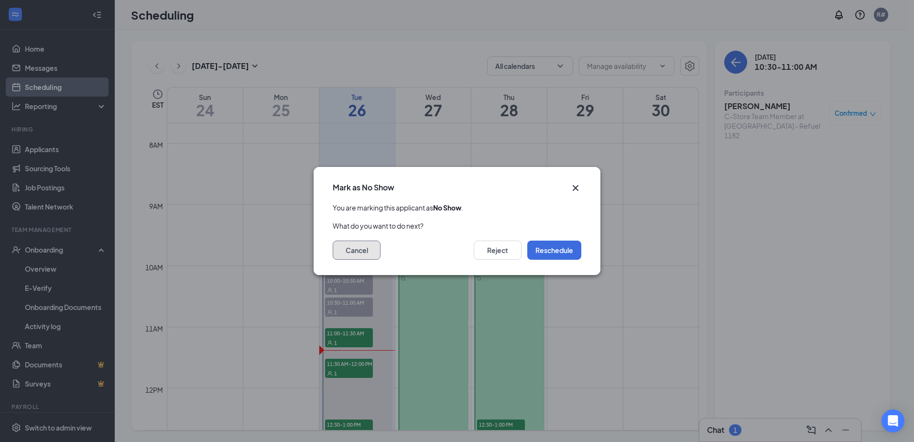
click at [359, 254] on button "Cancel" at bounding box center [357, 249] width 48 height 19
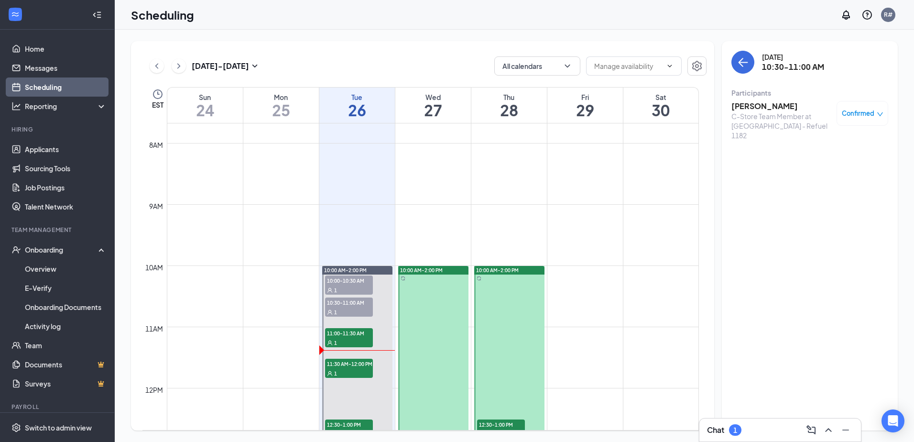
click at [870, 118] on span "Confirmed" at bounding box center [858, 114] width 33 height 10
click at [812, 159] on span "Mark complete" at bounding box center [832, 157] width 48 height 11
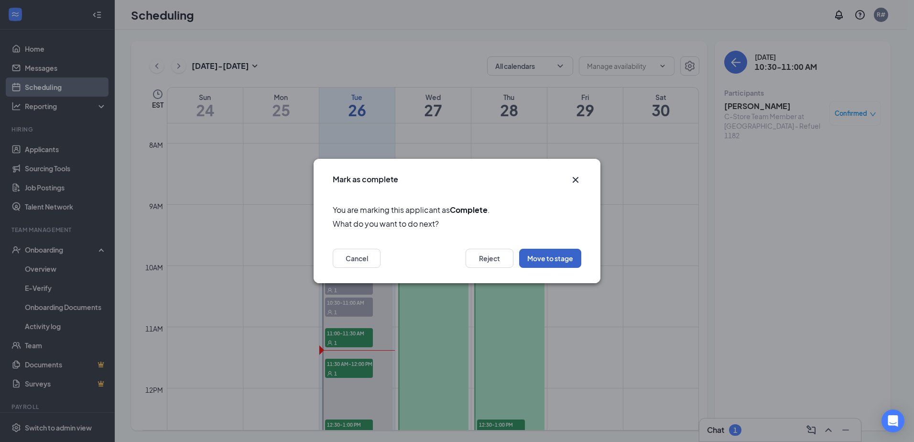
click at [558, 258] on button "Move to stage" at bounding box center [550, 258] width 62 height 19
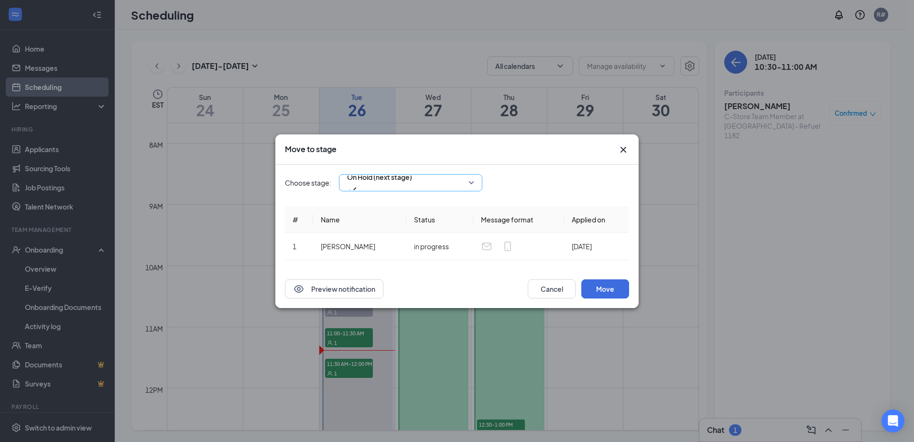
click at [412, 179] on span "On Hold (next stage)" at bounding box center [379, 183] width 65 height 26
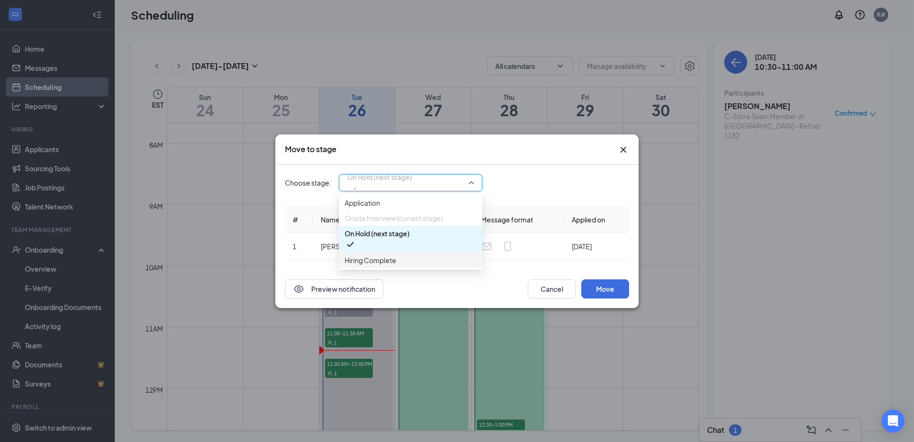
click at [386, 265] on span "Hiring Complete" at bounding box center [371, 260] width 52 height 11
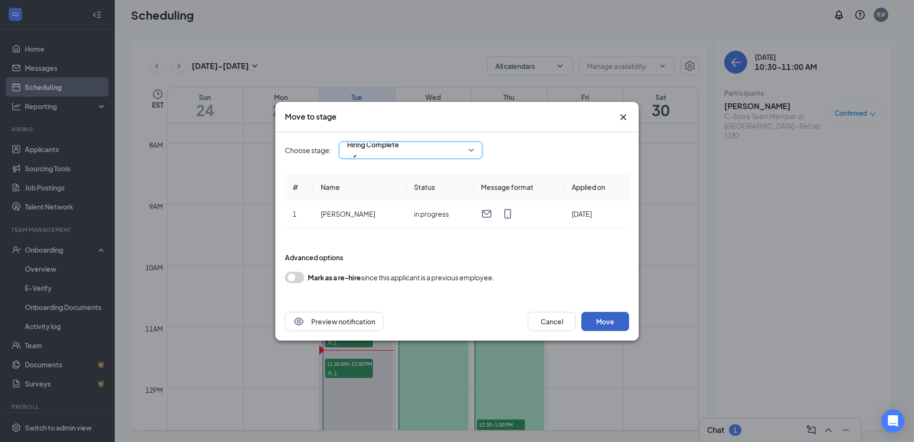
click at [606, 318] on button "Move" at bounding box center [605, 321] width 48 height 19
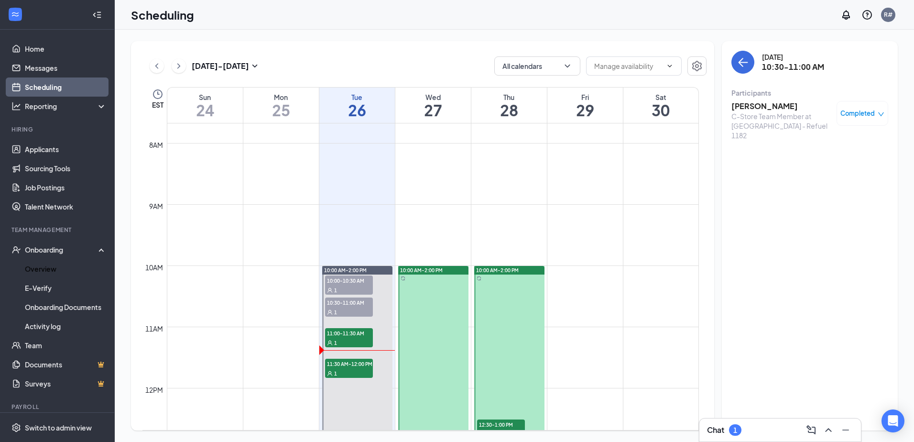
drag, startPoint x: 40, startPoint y: 268, endPoint x: 497, endPoint y: 254, distance: 457.7
click at [40, 268] on link "Overview" at bounding box center [66, 268] width 82 height 19
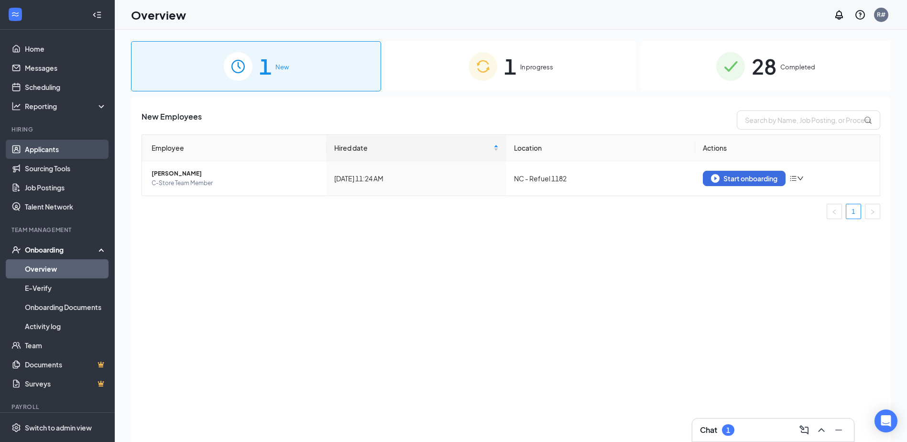
click at [35, 144] on link "Applicants" at bounding box center [66, 149] width 82 height 19
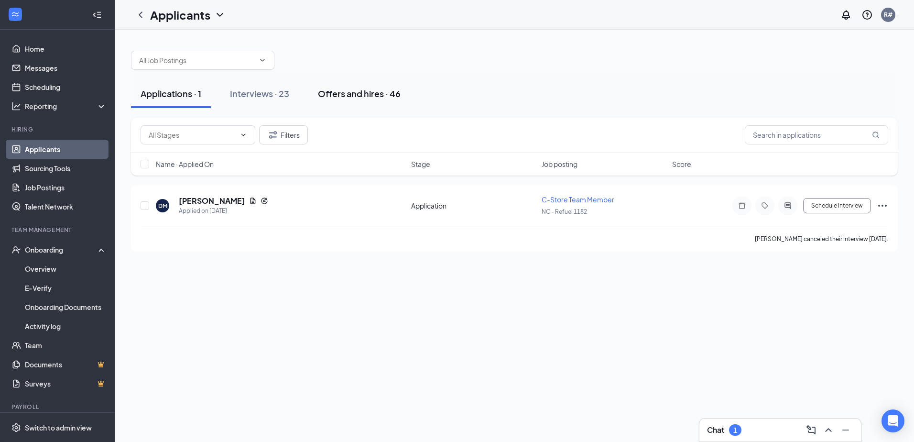
click at [370, 96] on div "Offers and hires · 46" at bounding box center [359, 93] width 83 height 12
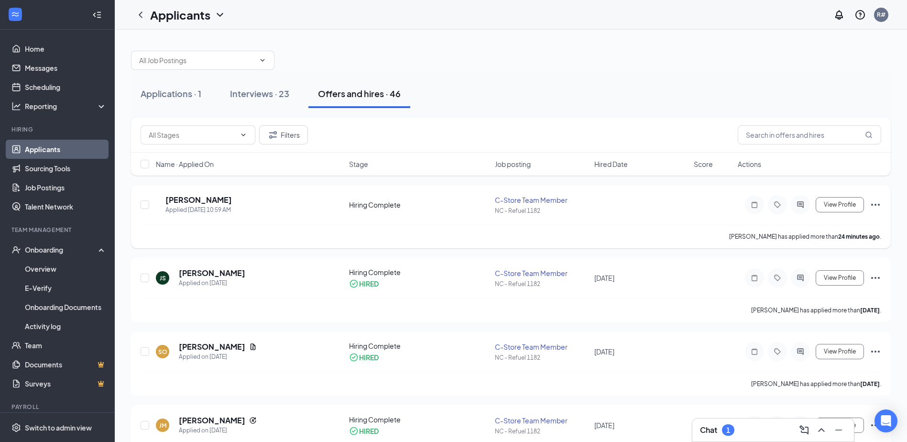
click at [876, 205] on icon "Ellipses" at bounding box center [875, 204] width 11 height 11
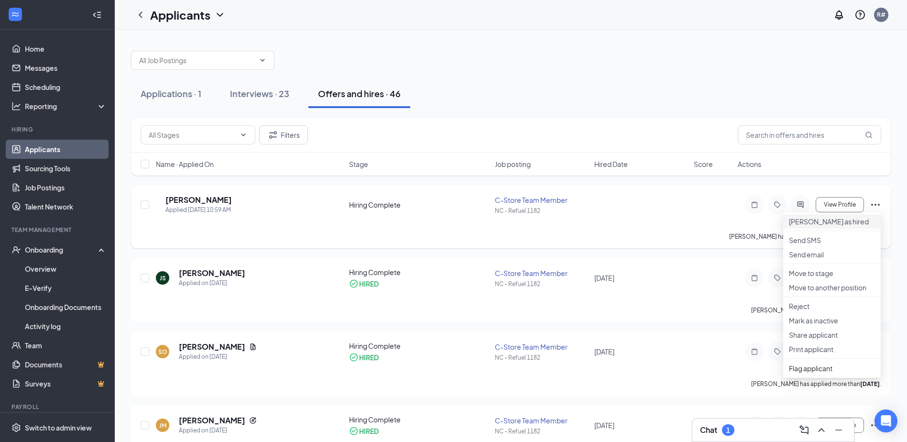
click at [806, 225] on p "[PERSON_NAME] as hired" at bounding box center [832, 222] width 86 height 10
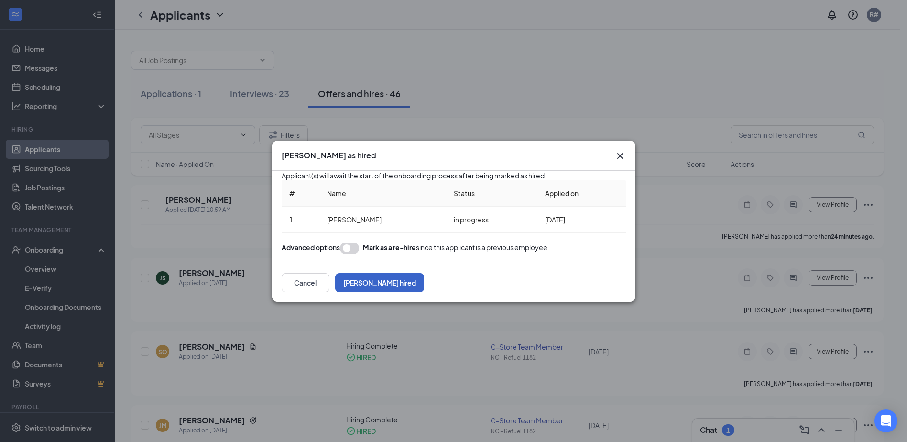
click at [424, 292] on button "[PERSON_NAME] hired" at bounding box center [379, 282] width 89 height 19
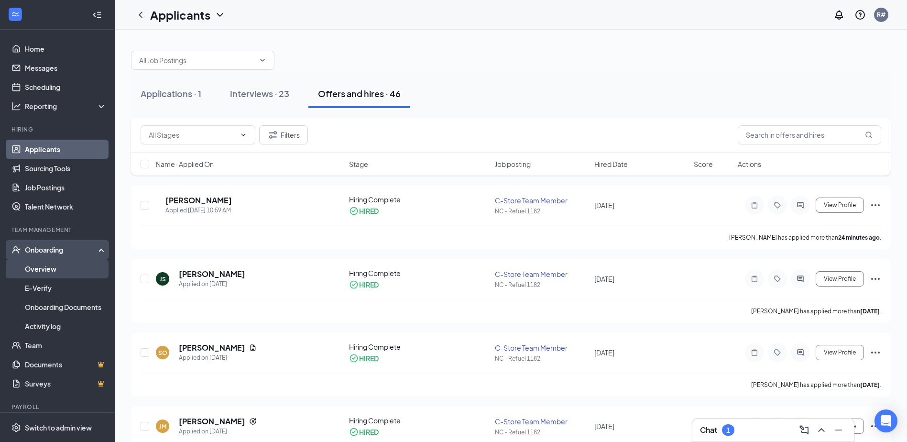
click at [44, 272] on link "Overview" at bounding box center [66, 268] width 82 height 19
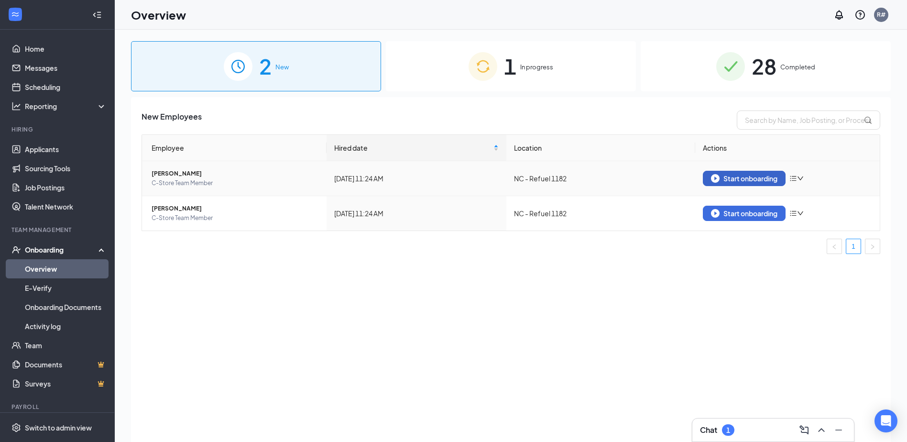
click at [757, 173] on button "Start onboarding" at bounding box center [744, 178] width 83 height 15
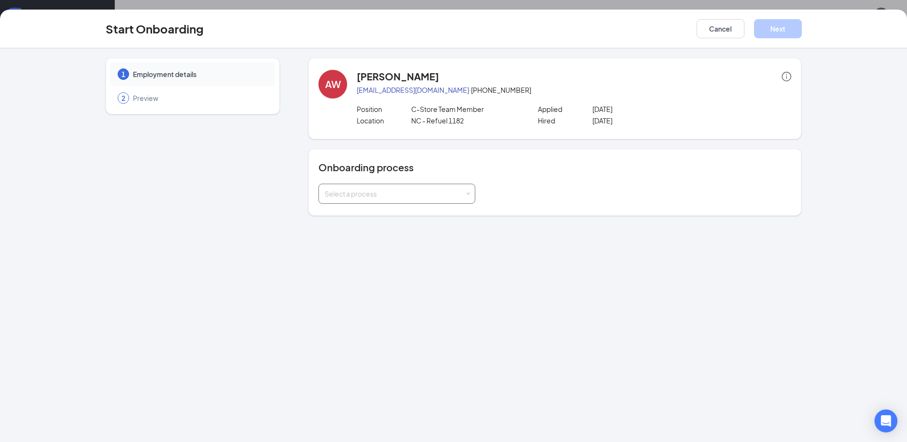
click at [421, 197] on div "Select a process" at bounding box center [395, 194] width 140 height 10
click at [406, 219] on li "New Hire Documentation" at bounding box center [396, 214] width 157 height 17
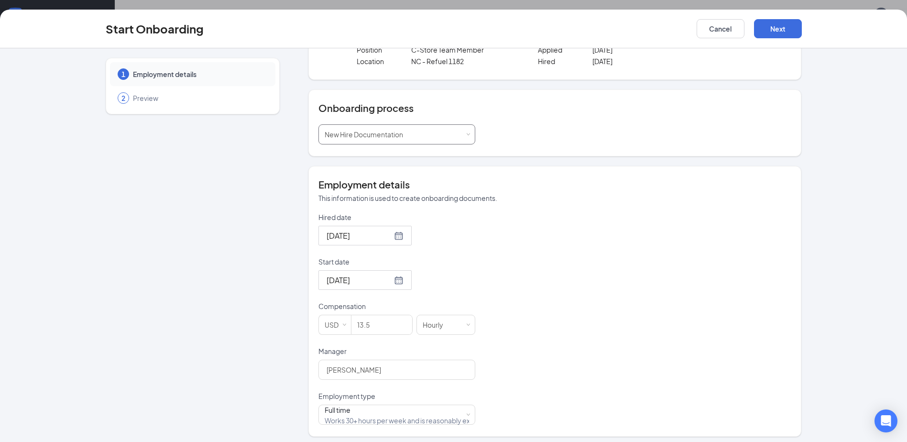
scroll to position [64, 0]
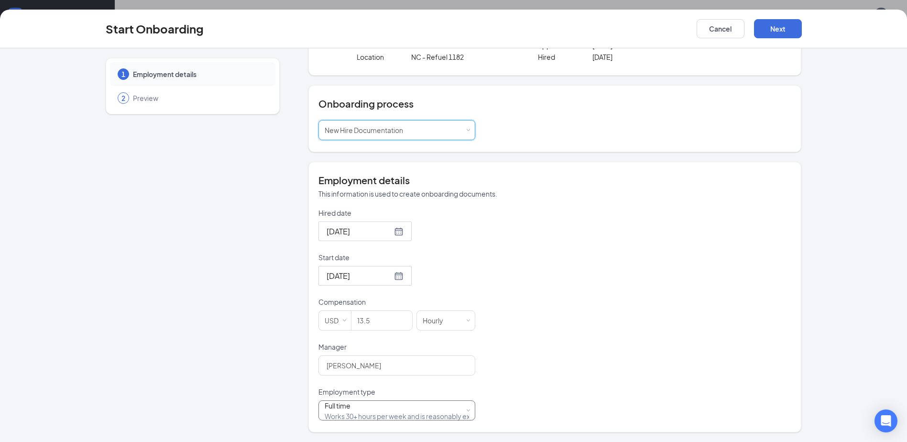
click at [406, 413] on div "Full time Works 30+ hours per week and is reasonably expected to work" at bounding box center [397, 410] width 144 height 19
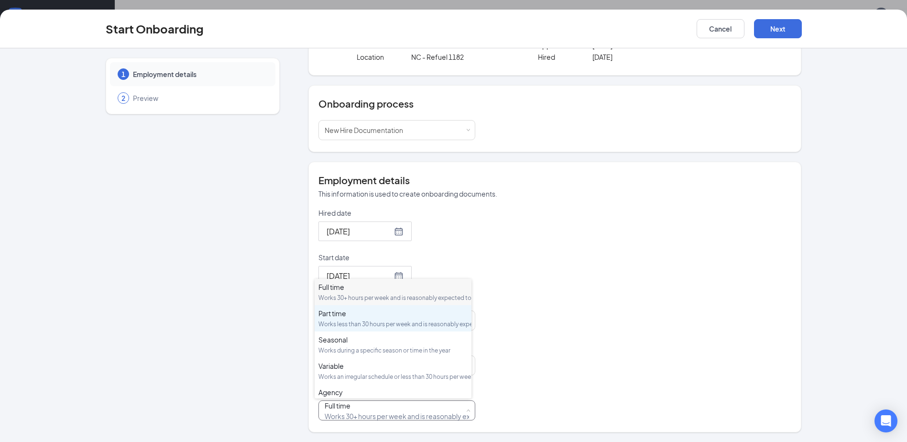
click at [382, 328] on div "Works less than 30 hours per week and is reasonably expected to work" at bounding box center [392, 324] width 149 height 8
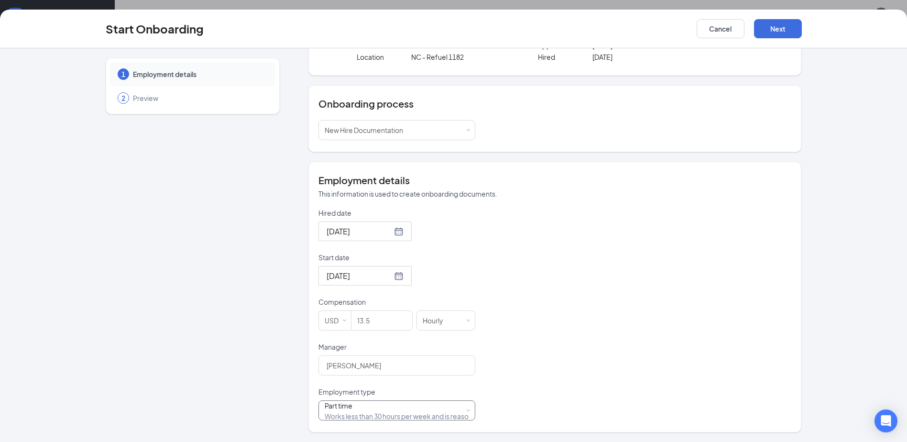
scroll to position [0, 0]
click at [784, 27] on button "Next" at bounding box center [778, 28] width 48 height 19
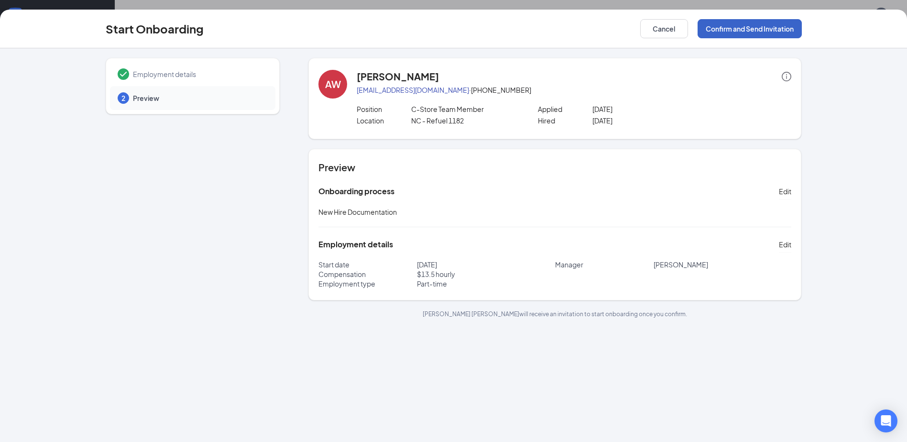
click at [766, 29] on button "Confirm and Send Invitation" at bounding box center [749, 28] width 104 height 19
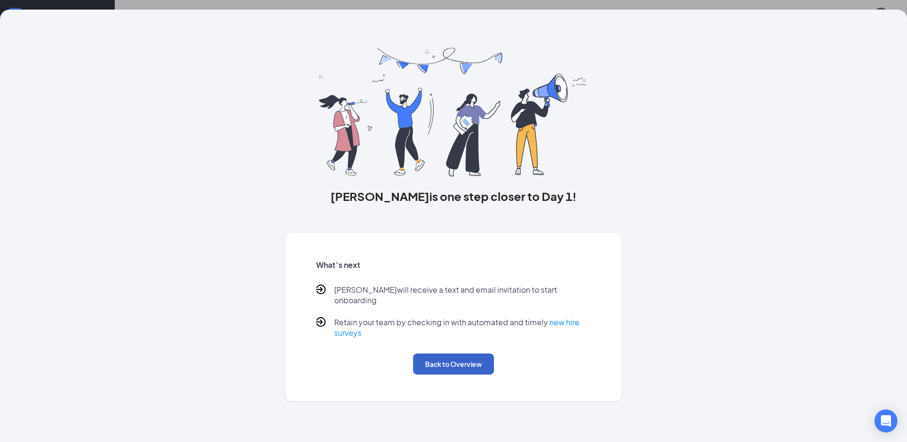
click at [472, 361] on button "Back to Overview" at bounding box center [453, 363] width 81 height 21
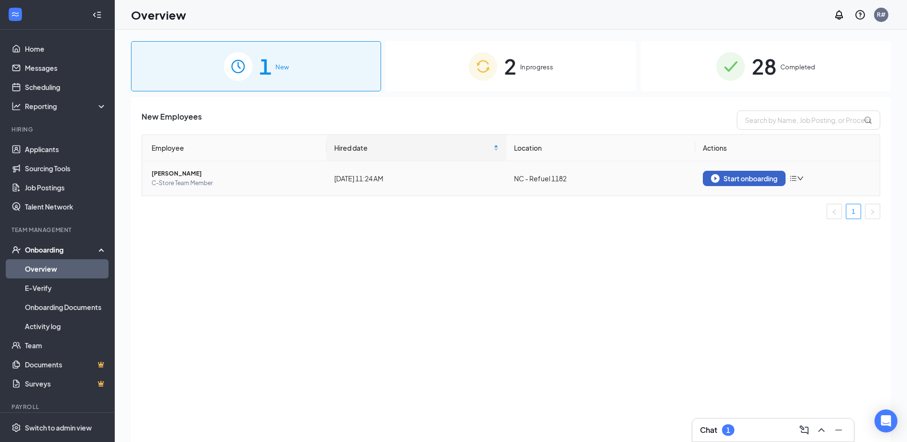
click at [750, 179] on div "Start onboarding" at bounding box center [744, 178] width 66 height 9
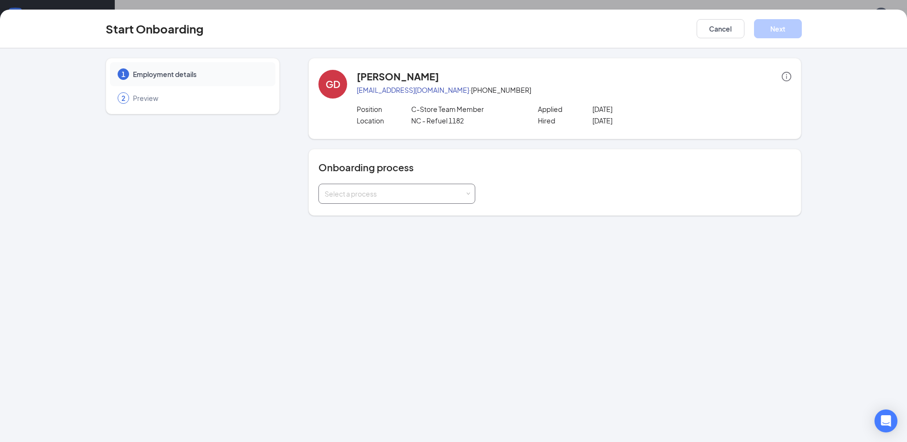
click at [410, 190] on div "Select a process" at bounding box center [395, 194] width 140 height 10
click at [403, 215] on li "New Hire Documentation" at bounding box center [396, 214] width 157 height 17
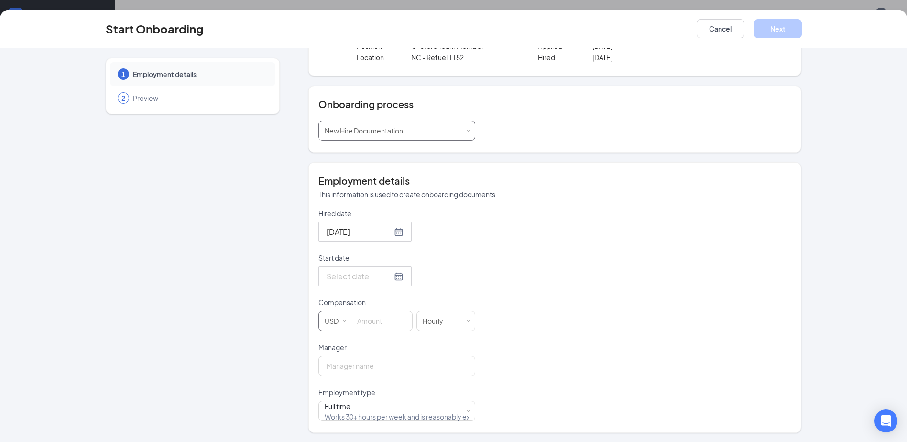
scroll to position [64, 0]
click at [391, 273] on div at bounding box center [365, 276] width 77 height 12
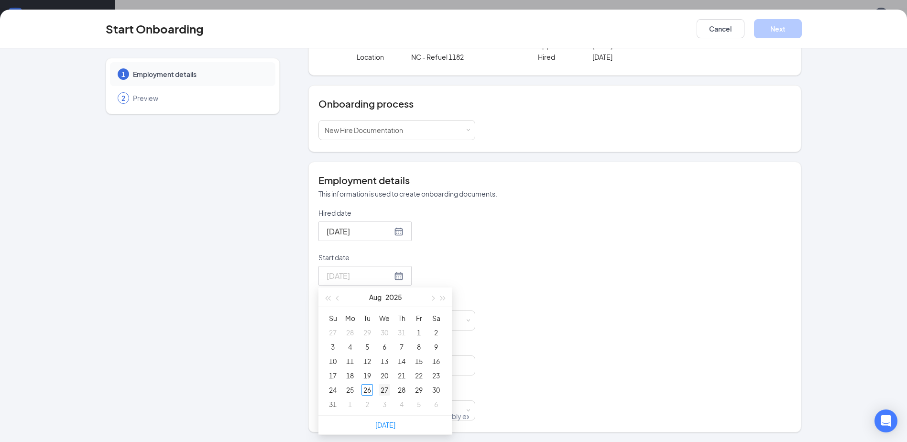
type input "[DATE]"
click at [379, 390] on div "27" at bounding box center [384, 389] width 11 height 11
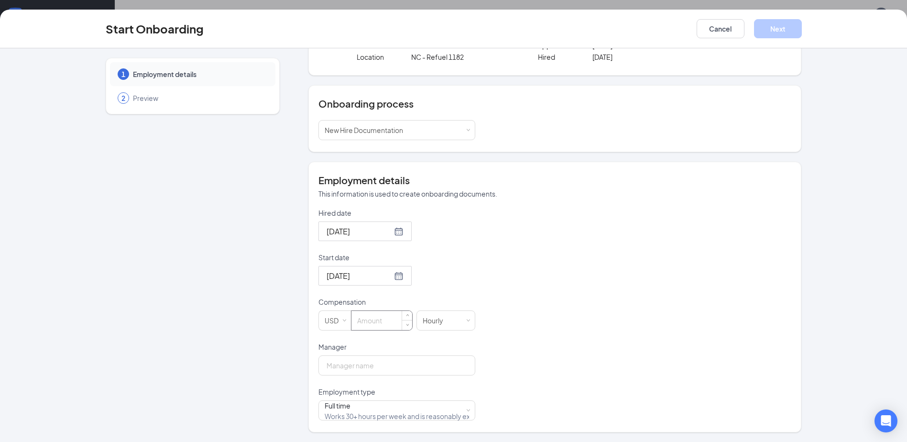
drag, startPoint x: 379, startPoint y: 320, endPoint x: 374, endPoint y: 316, distance: 6.1
click at [378, 318] on input at bounding box center [381, 320] width 61 height 19
click at [430, 368] on input "Manager" at bounding box center [396, 365] width 157 height 20
type input "13.5"
type input "[PERSON_NAME]"
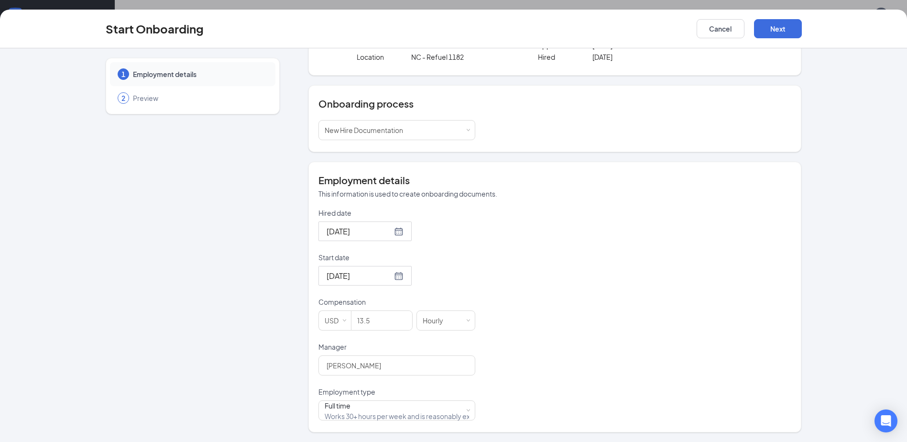
click at [289, 304] on div "1 Employment details 2 Preview [PERSON_NAME] [EMAIL_ADDRESS][DOMAIN_NAME] · [PH…" at bounding box center [454, 213] width 696 height 438
click at [424, 413] on div "Full time Works 30+ hours per week and is reasonably expected to work" at bounding box center [397, 410] width 144 height 19
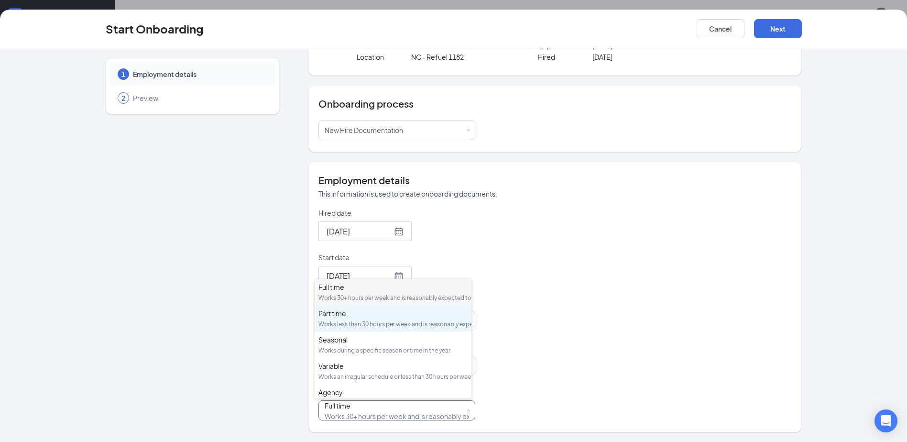
click at [413, 328] on div "Works less than 30 hours per week and is reasonably expected to work" at bounding box center [392, 324] width 149 height 8
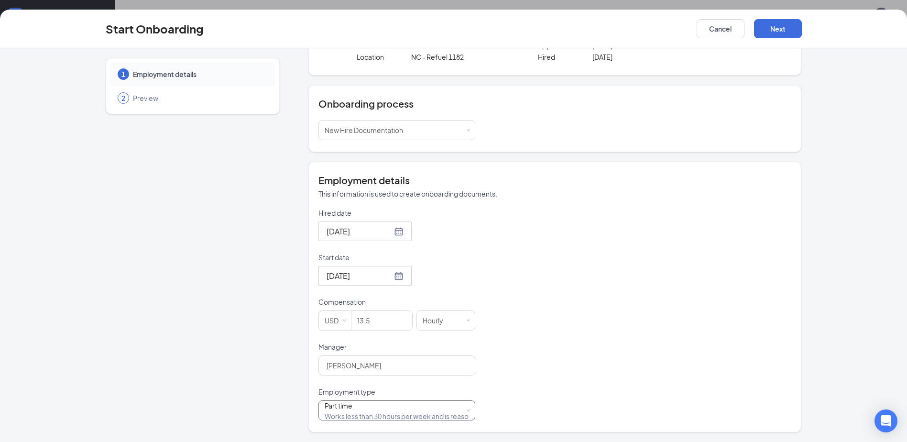
scroll to position [0, 0]
click at [779, 27] on button "Next" at bounding box center [778, 28] width 48 height 19
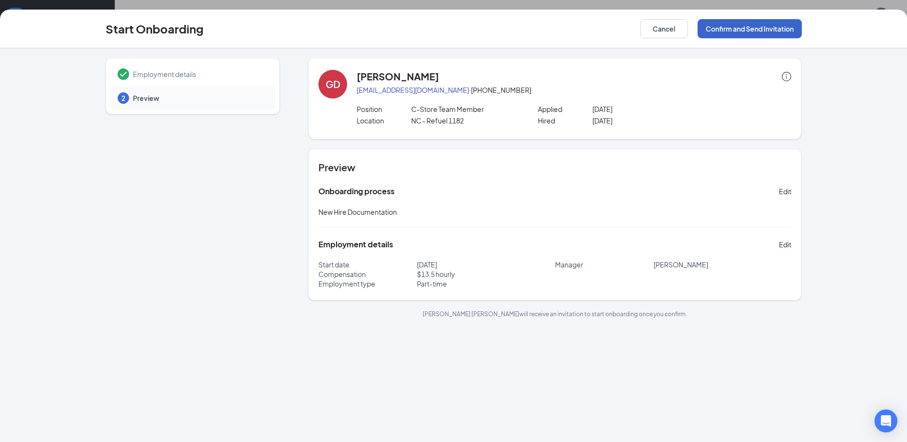
click at [764, 30] on button "Confirm and Send Invitation" at bounding box center [749, 28] width 104 height 19
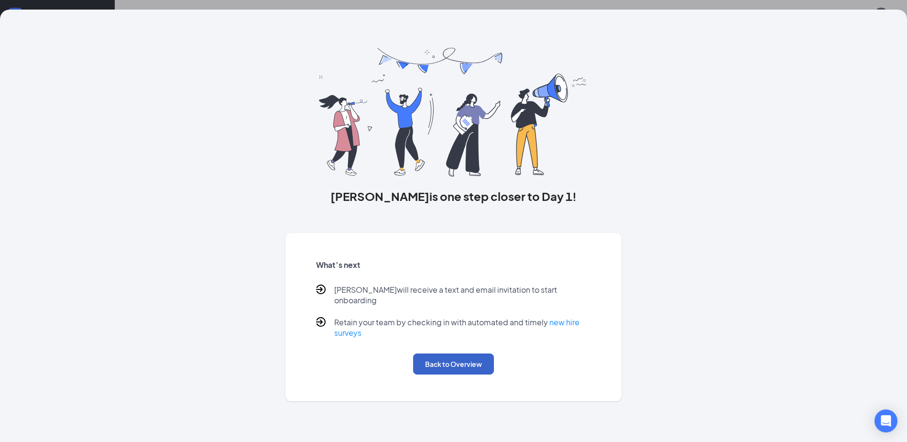
click at [452, 356] on button "Back to Overview" at bounding box center [453, 363] width 81 height 21
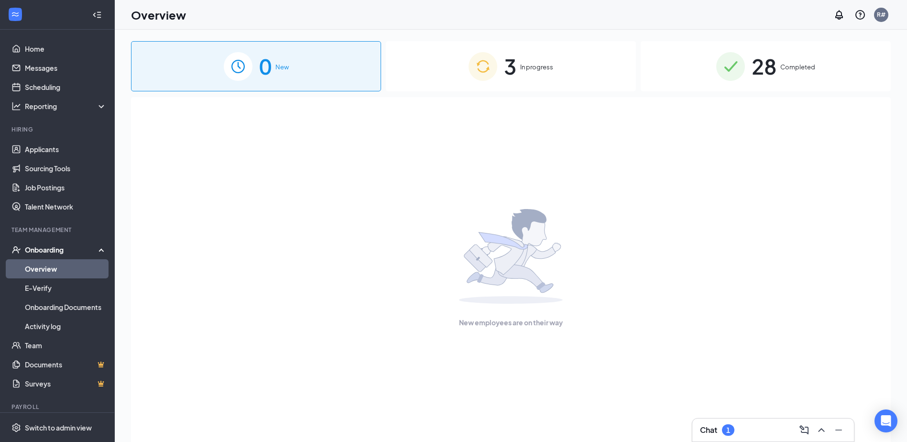
click at [544, 65] on span "In progress" at bounding box center [536, 67] width 33 height 10
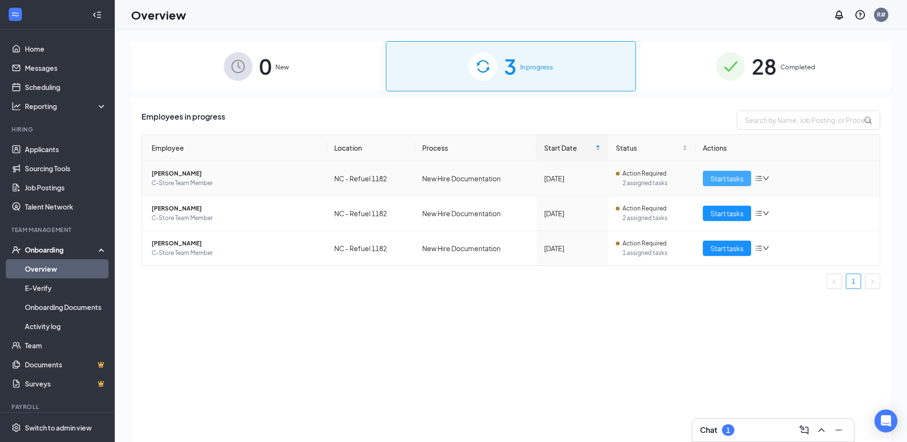
click at [720, 177] on span "Start tasks" at bounding box center [726, 178] width 33 height 11
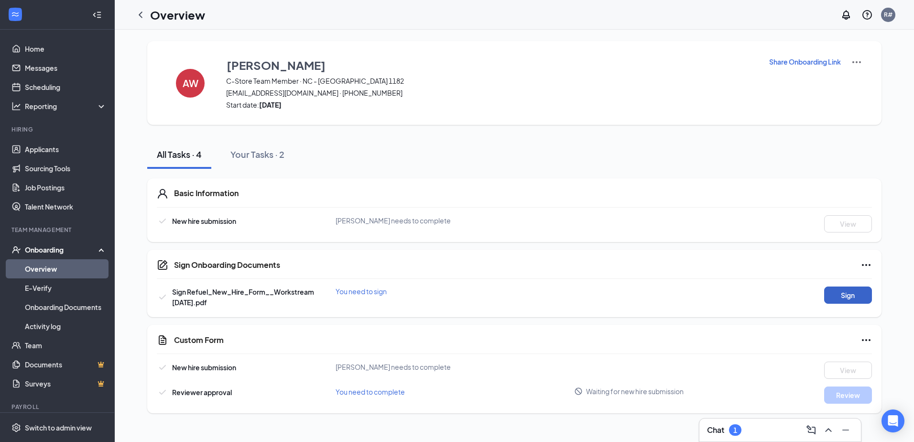
click at [857, 293] on button "Sign" at bounding box center [848, 294] width 48 height 17
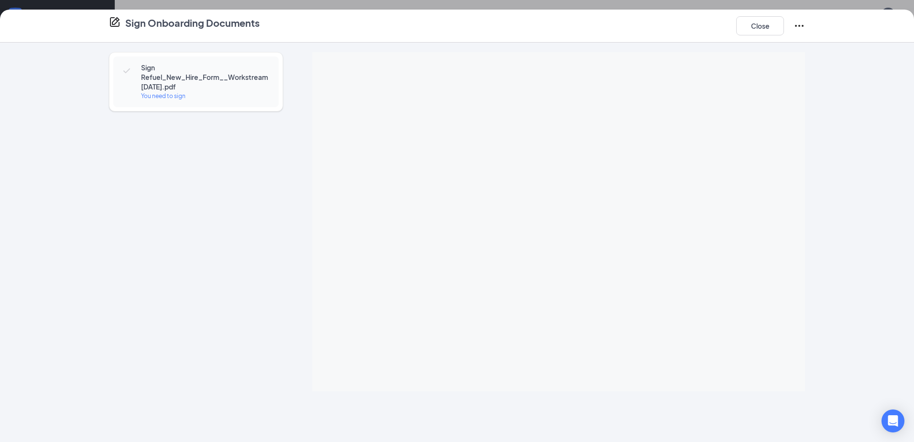
click at [836, 166] on div "Sign Refuel_New_Hire_Form__Workstream [DATE].pdf You need to sign" at bounding box center [457, 242] width 914 height 399
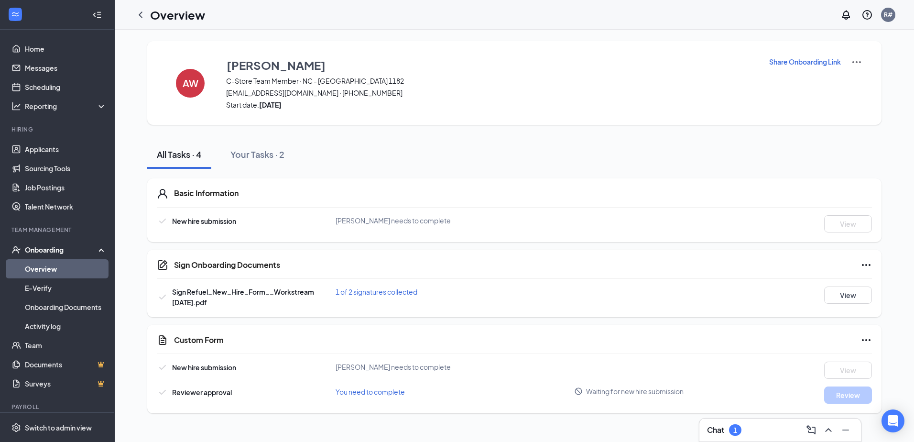
click at [47, 270] on link "Overview" at bounding box center [66, 268] width 82 height 19
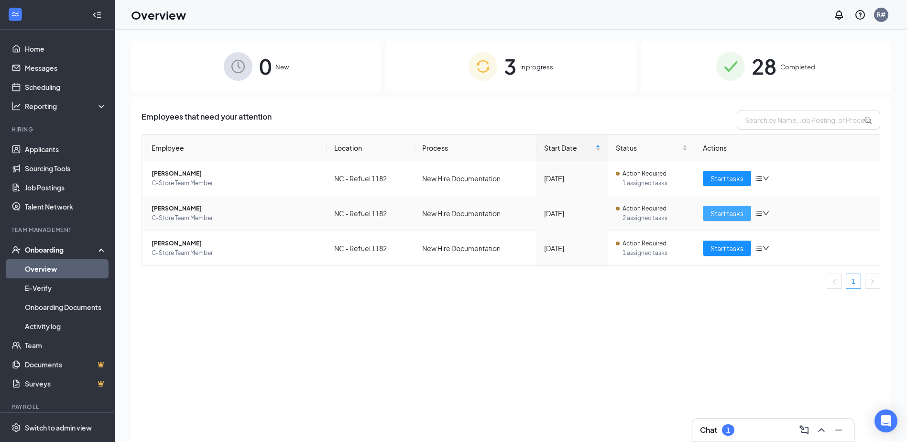
click at [731, 213] on span "Start tasks" at bounding box center [726, 213] width 33 height 11
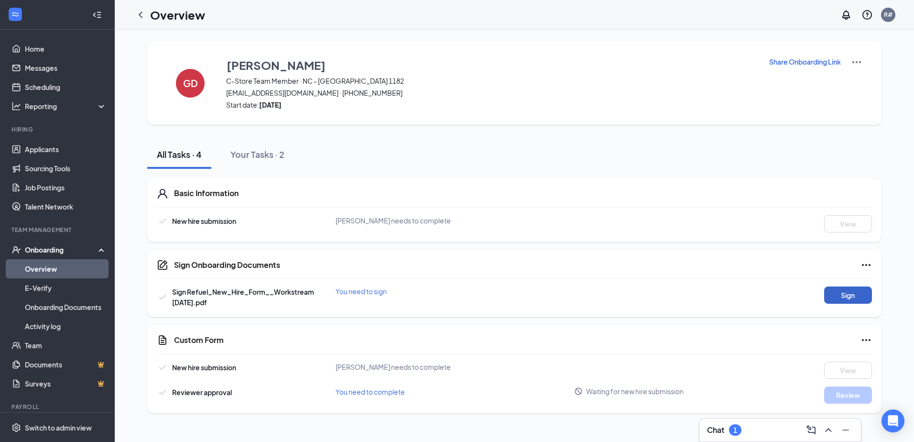
click at [853, 294] on button "Sign" at bounding box center [848, 294] width 48 height 17
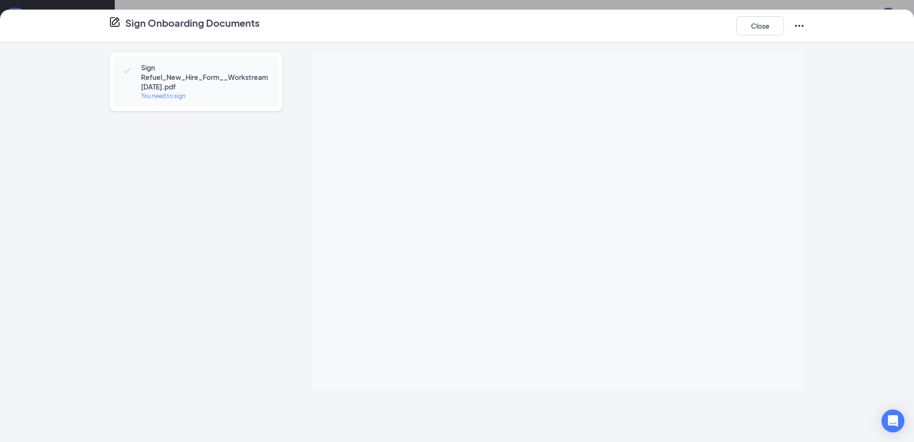
click at [837, 257] on div "Sign Refuel_New_Hire_Form__Workstream [DATE].pdf You need to sign" at bounding box center [457, 242] width 914 height 399
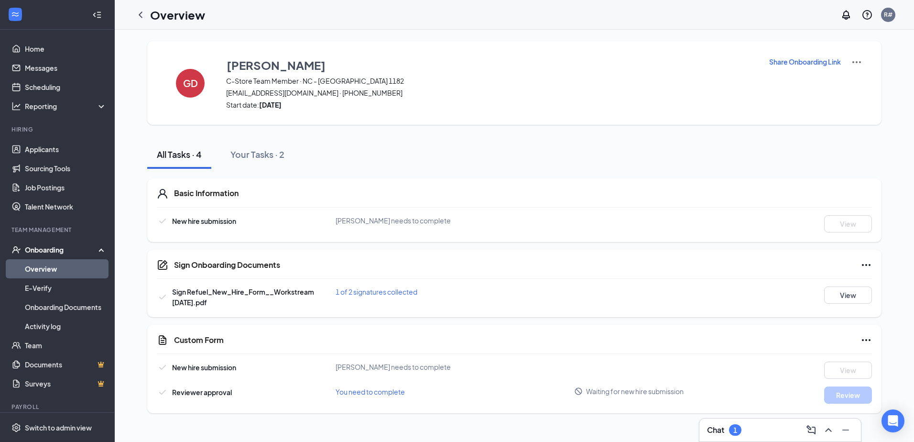
click at [564, 166] on div "Sign Onboarding Documents Close Sign Refuel_New_Hire_Form__Workstream [DATE].pd…" at bounding box center [457, 221] width 914 height 442
drag, startPoint x: 46, startPoint y: 271, endPoint x: 269, endPoint y: 230, distance: 225.9
click at [46, 271] on link "Overview" at bounding box center [66, 268] width 82 height 19
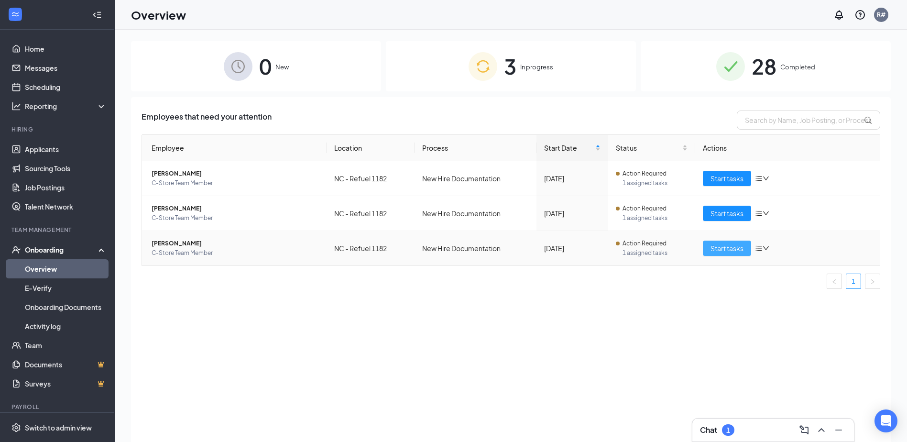
click at [728, 244] on span "Start tasks" at bounding box center [726, 248] width 33 height 11
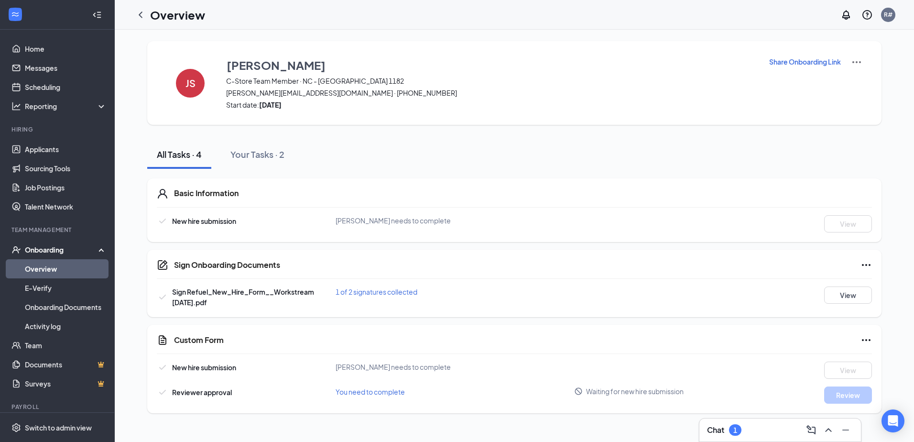
click at [45, 266] on link "Overview" at bounding box center [66, 268] width 82 height 19
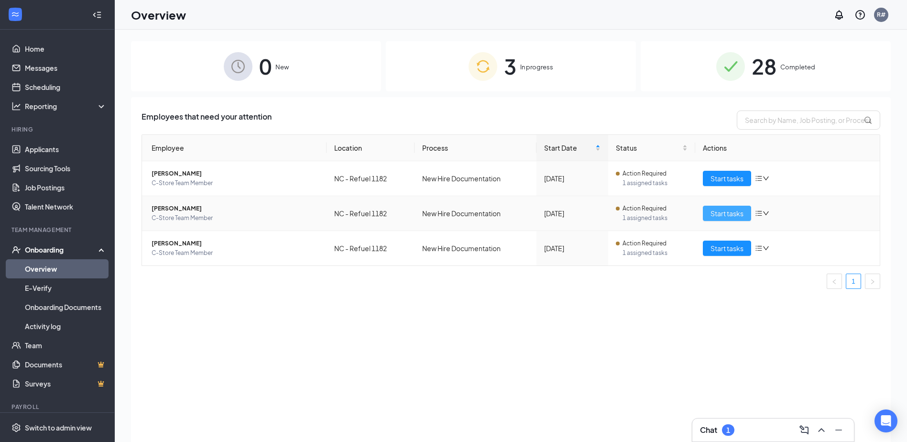
click at [734, 215] on span "Start tasks" at bounding box center [726, 213] width 33 height 11
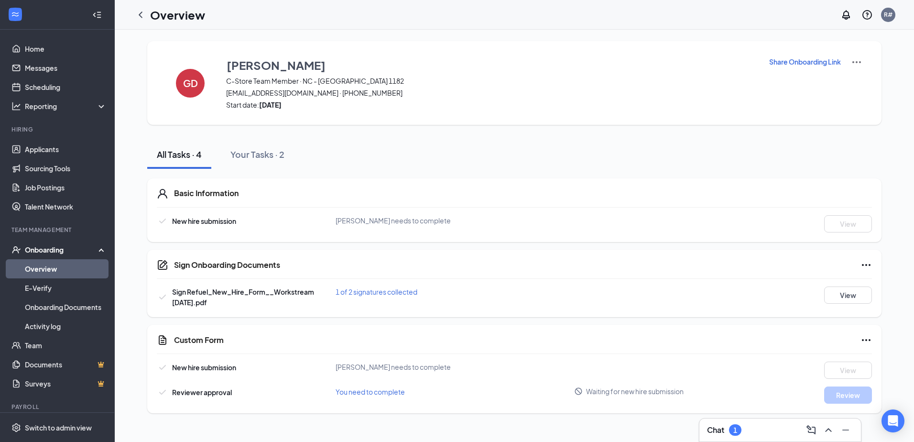
click at [47, 265] on link "Overview" at bounding box center [66, 268] width 82 height 19
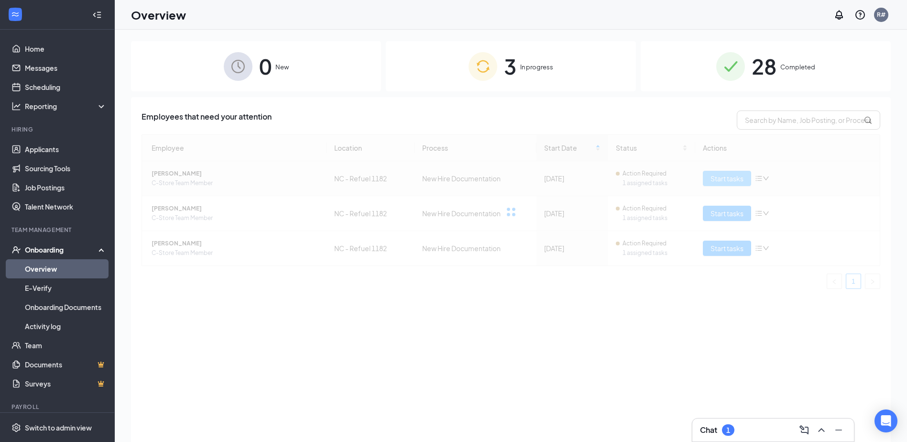
click at [719, 180] on div at bounding box center [511, 211] width 739 height 154
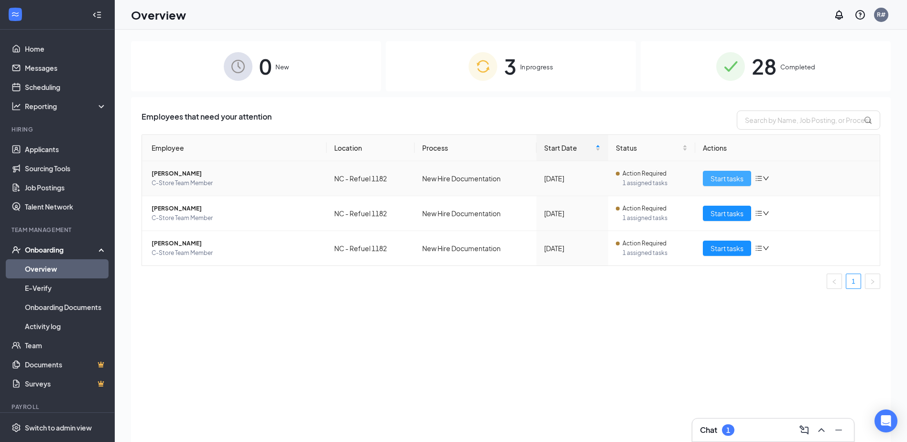
click at [732, 175] on span "Start tasks" at bounding box center [726, 178] width 33 height 11
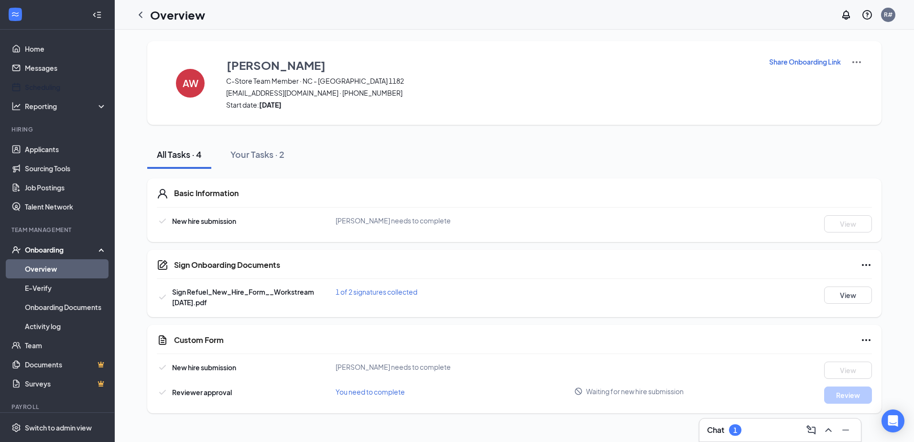
click at [45, 88] on link "Scheduling" at bounding box center [66, 86] width 82 height 19
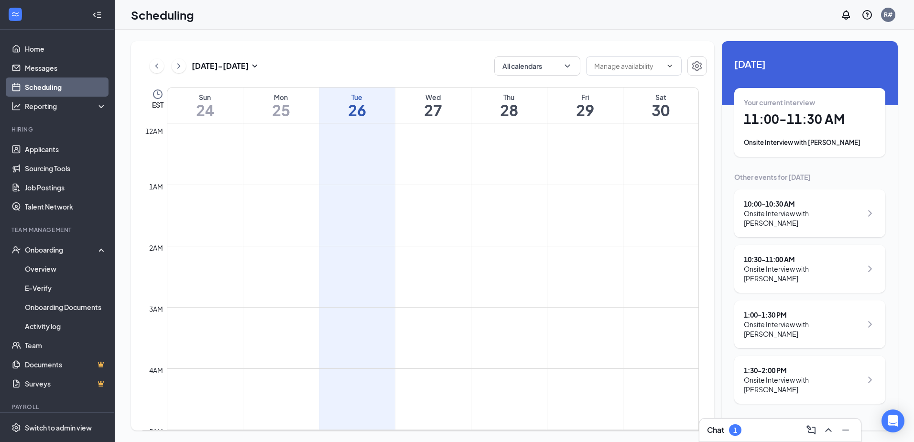
scroll to position [470, 0]
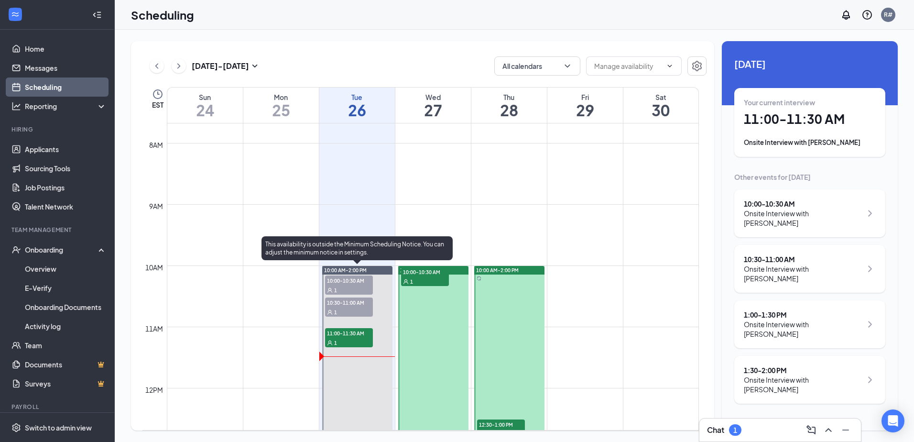
click at [356, 342] on div "1" at bounding box center [349, 343] width 48 height 10
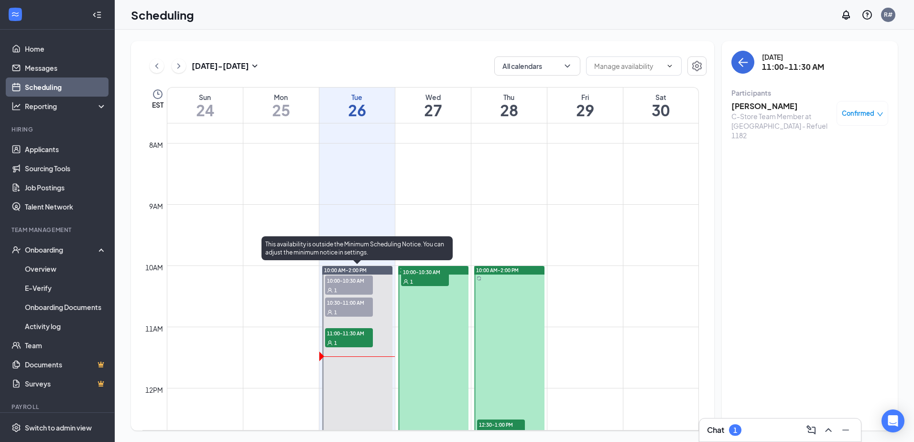
click at [359, 340] on div "1" at bounding box center [349, 343] width 48 height 10
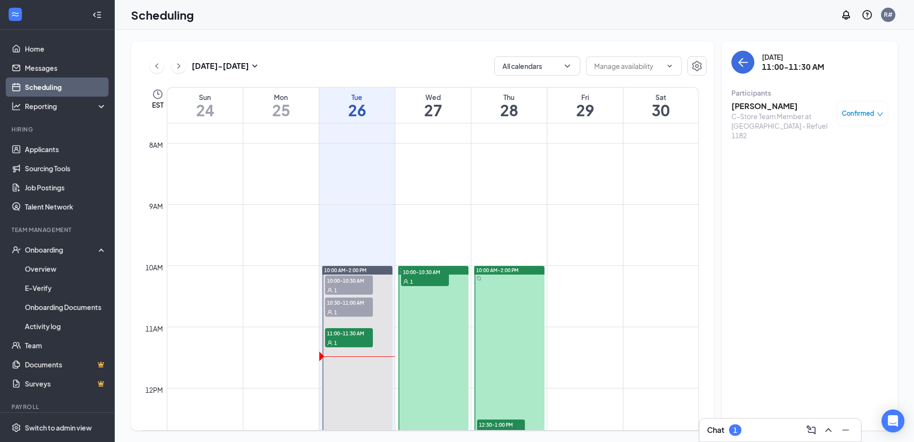
click at [868, 109] on span "Confirmed" at bounding box center [858, 114] width 33 height 10
click at [848, 176] on span "Mark as no-show" at bounding box center [834, 173] width 53 height 11
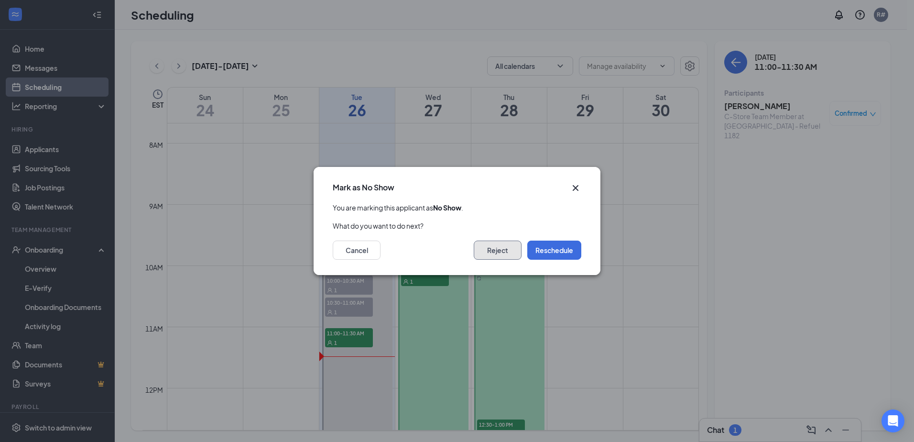
click at [498, 249] on button "Reject" at bounding box center [498, 249] width 48 height 19
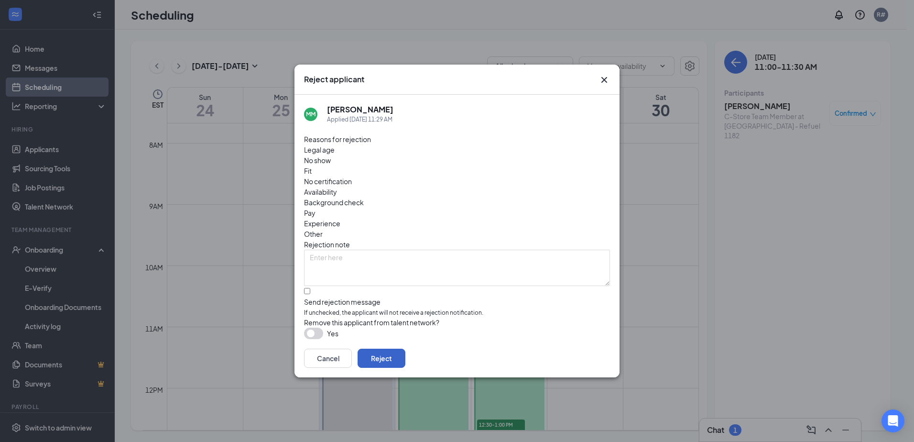
click at [405, 352] on button "Reject" at bounding box center [382, 357] width 48 height 19
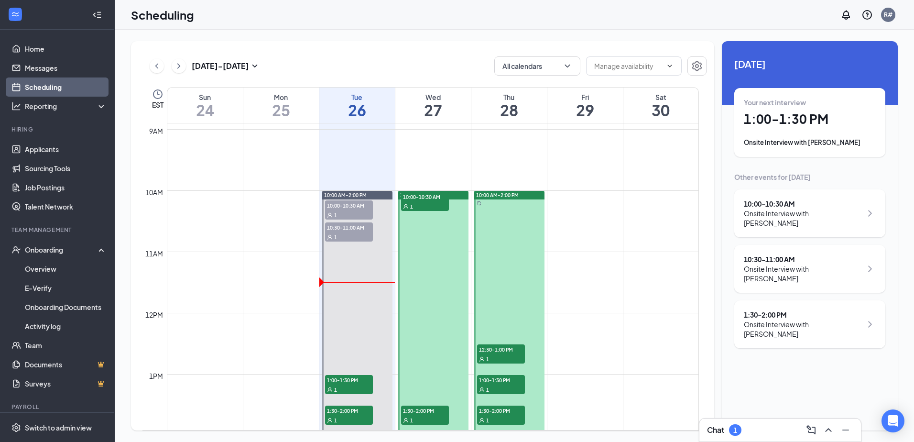
scroll to position [566, 0]
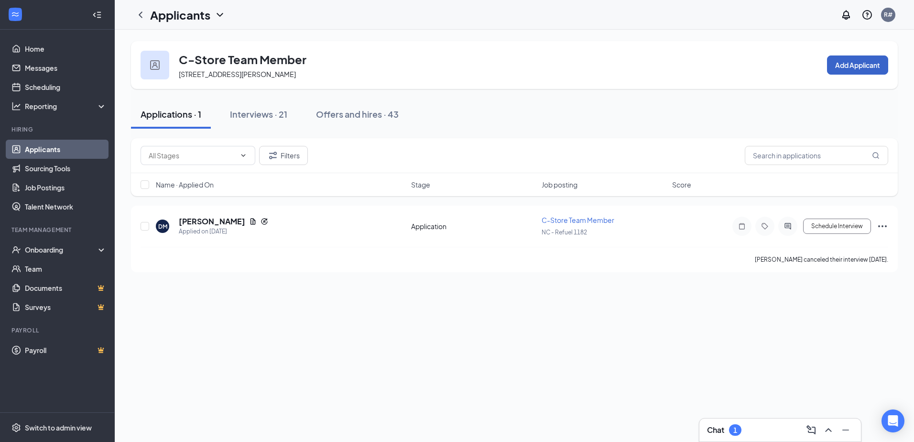
click at [852, 62] on button "Add Applicant" at bounding box center [857, 64] width 61 height 19
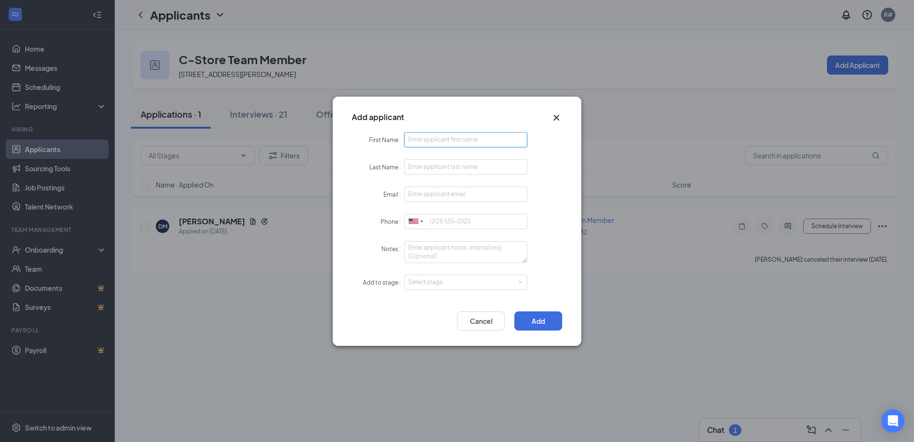
click at [478, 139] on input "First Name" at bounding box center [465, 139] width 123 height 15
type input "[PERSON_NAME]"
type input "[EMAIL_ADDRESS][DOMAIN_NAME]"
click at [492, 283] on div "Select stage" at bounding box center [463, 282] width 111 height 10
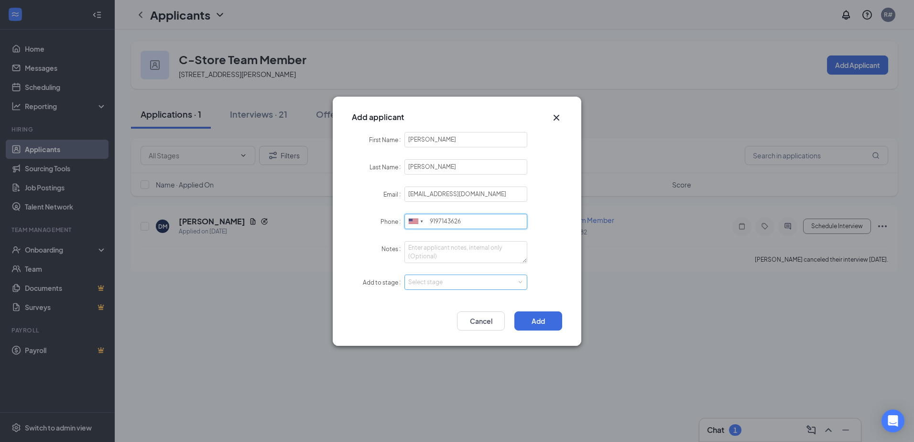
type input "9197143626"
click at [443, 346] on li "Hiring Complete" at bounding box center [465, 346] width 123 height 16
click at [537, 321] on button "Add" at bounding box center [538, 320] width 48 height 19
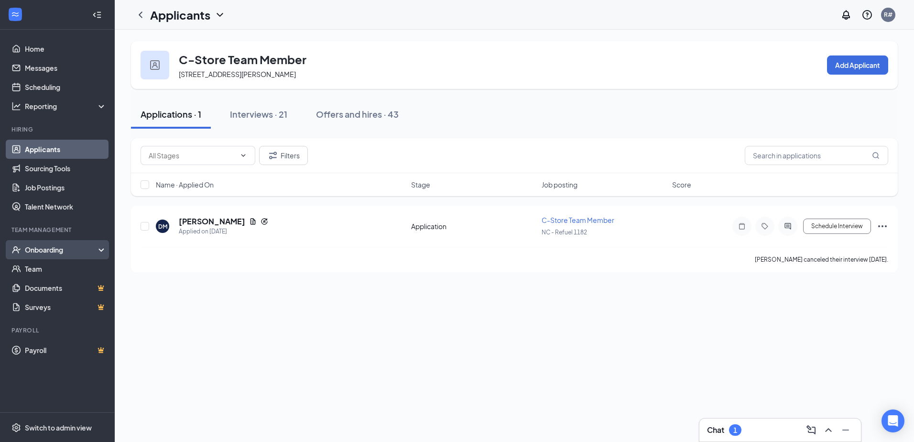
click at [46, 247] on div "Onboarding" at bounding box center [62, 250] width 74 height 10
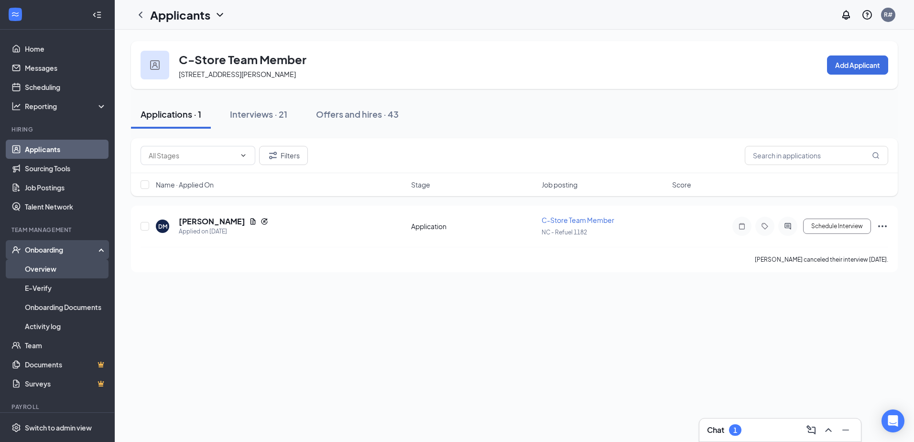
click at [51, 271] on link "Overview" at bounding box center [66, 268] width 82 height 19
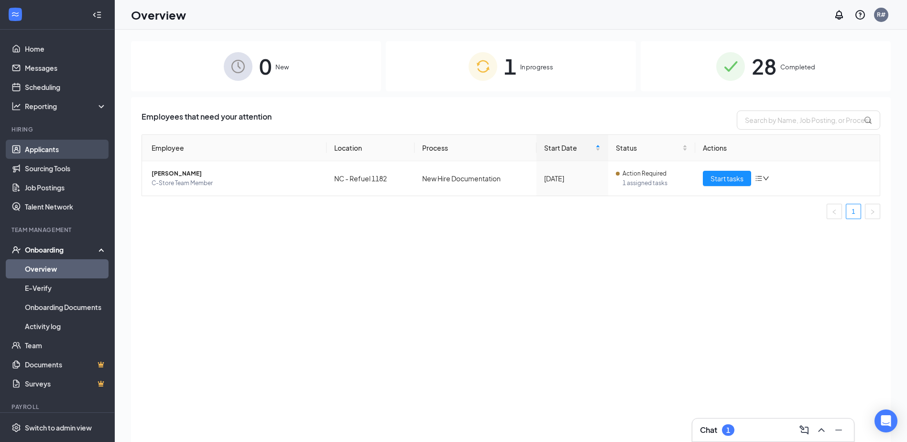
click at [33, 152] on link "Applicants" at bounding box center [66, 149] width 82 height 19
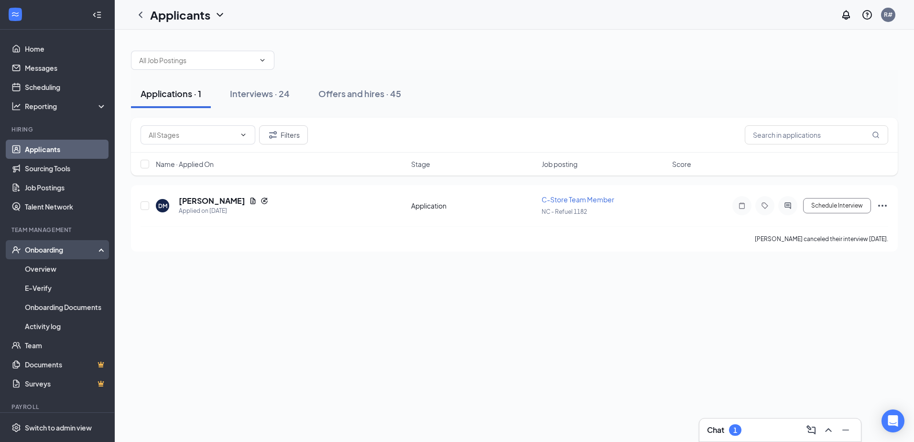
click at [41, 253] on div "Onboarding" at bounding box center [62, 250] width 74 height 10
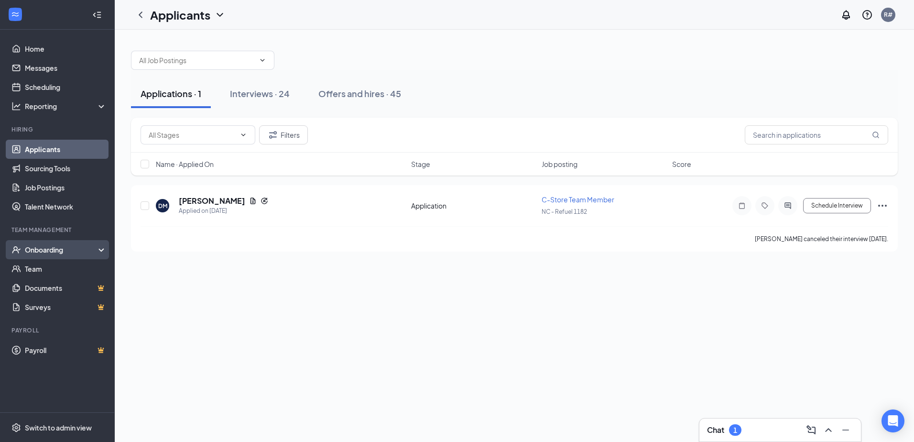
click at [43, 248] on div "Onboarding" at bounding box center [62, 250] width 74 height 10
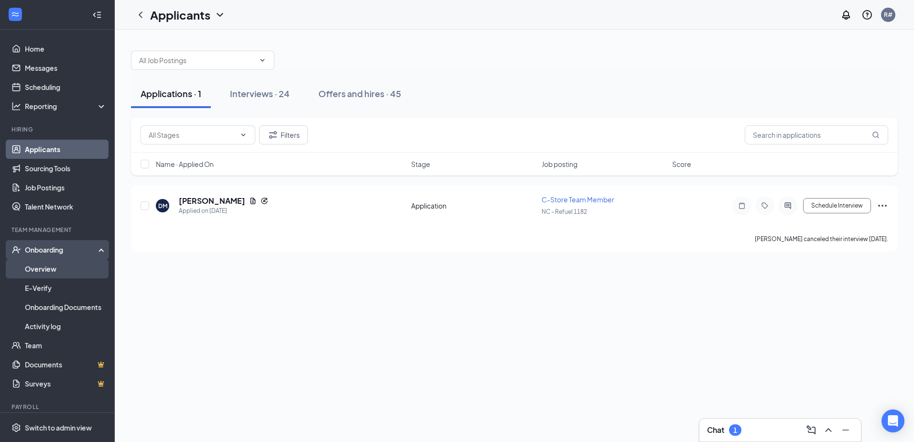
click at [45, 266] on link "Overview" at bounding box center [66, 268] width 82 height 19
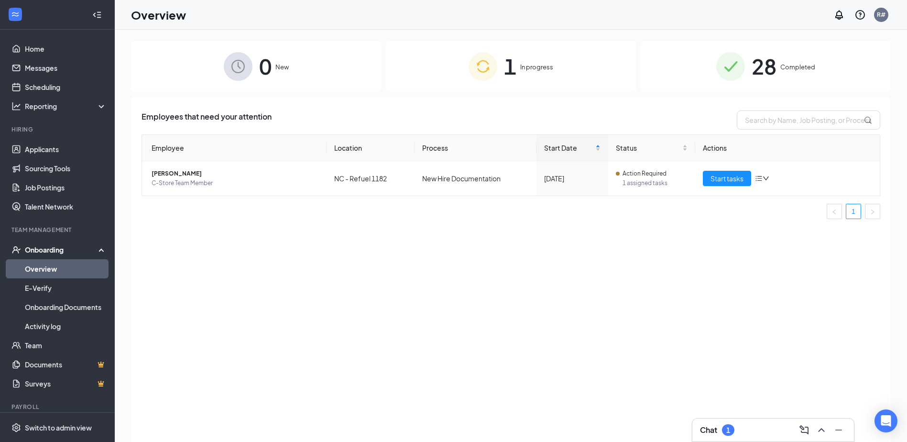
click at [554, 68] on div "1 In progress" at bounding box center [511, 66] width 250 height 50
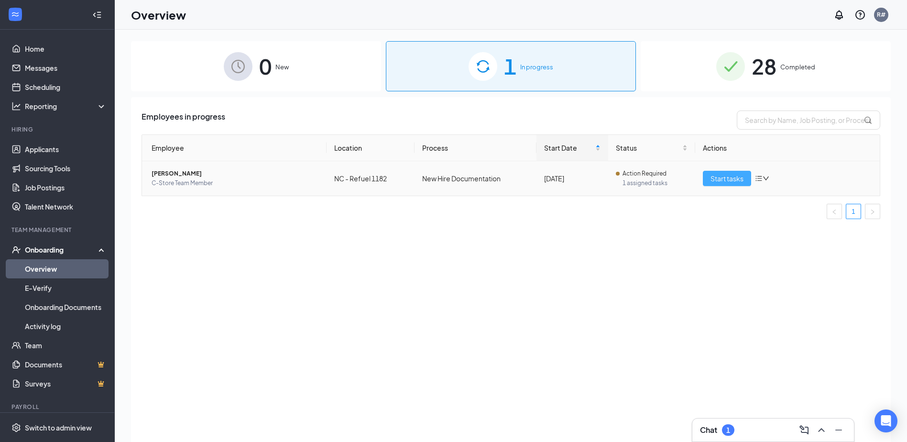
click at [727, 178] on span "Start tasks" at bounding box center [726, 178] width 33 height 11
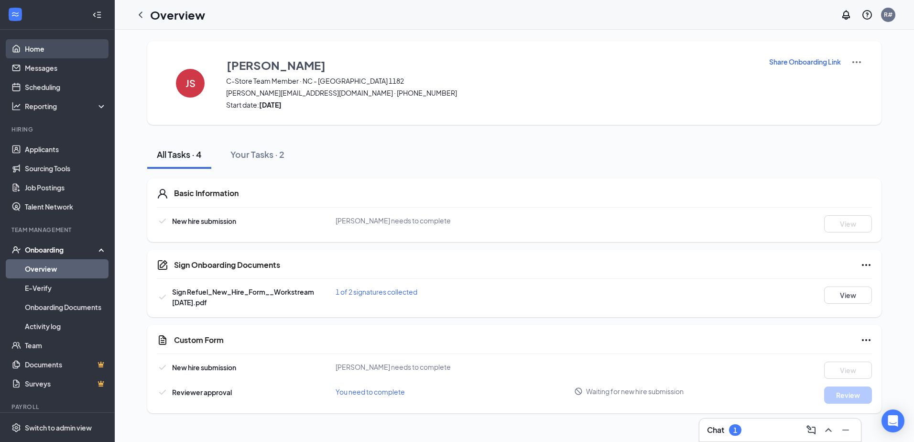
click at [35, 53] on link "Home" at bounding box center [66, 48] width 82 height 19
